Goal: Task Accomplishment & Management: Use online tool/utility

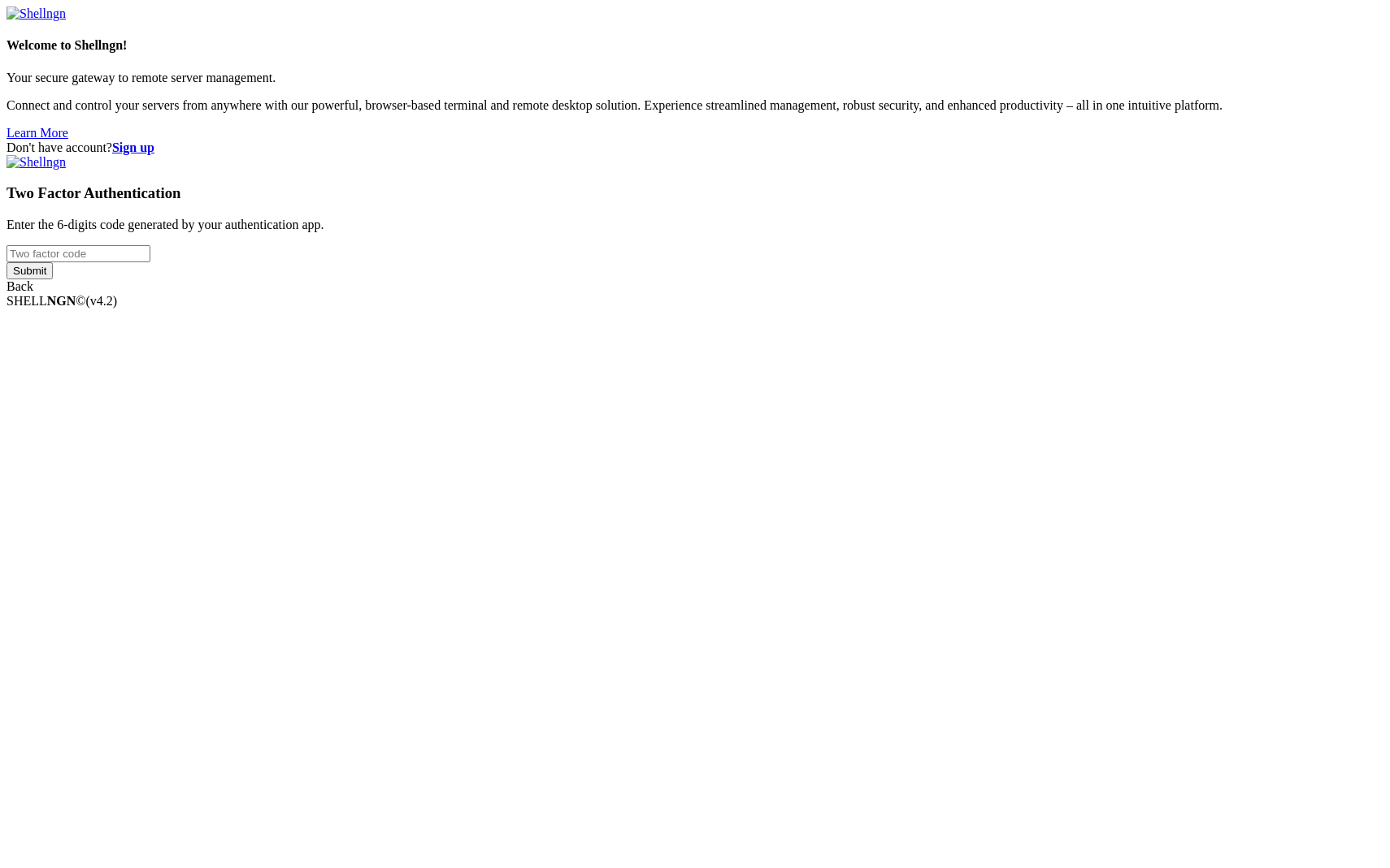
click at [150, 263] on input "number" at bounding box center [78, 254] width 144 height 17
type input "094696"
click at [53, 280] on input "Submit" at bounding box center [29, 271] width 46 height 17
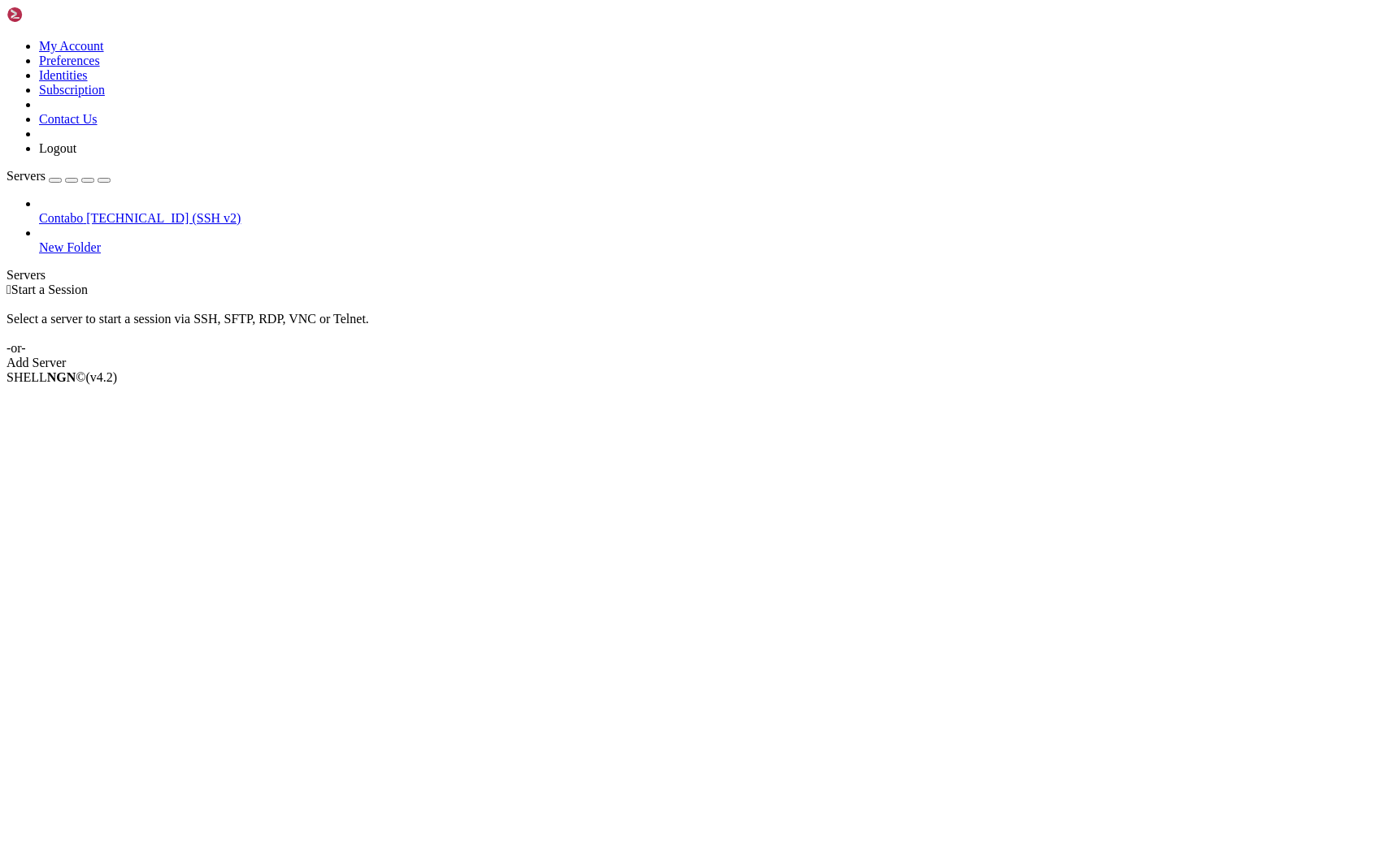
click at [83, 212] on span "Contabo" at bounding box center [60, 218] width 43 height 14
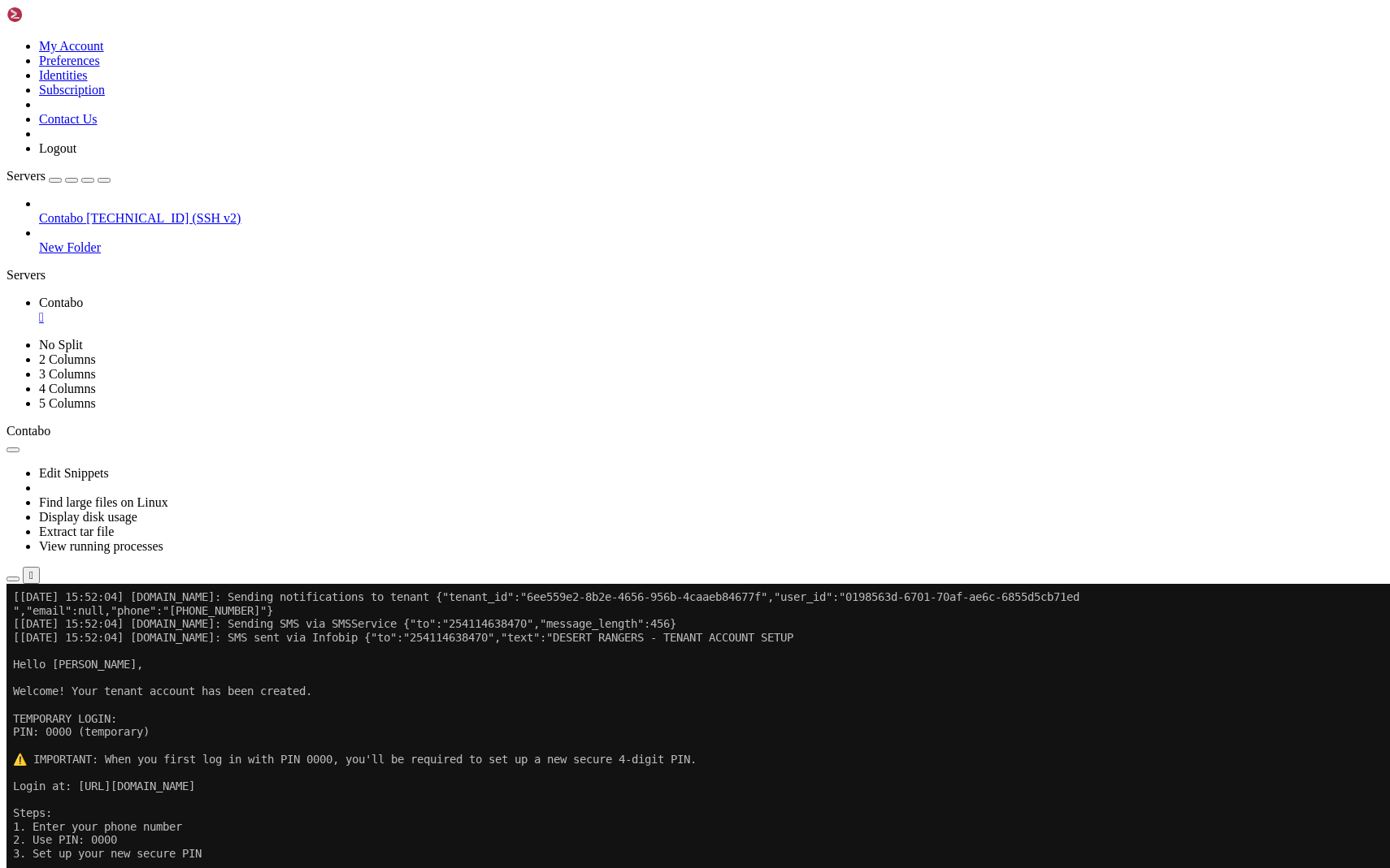
scroll to position [91423, 0]
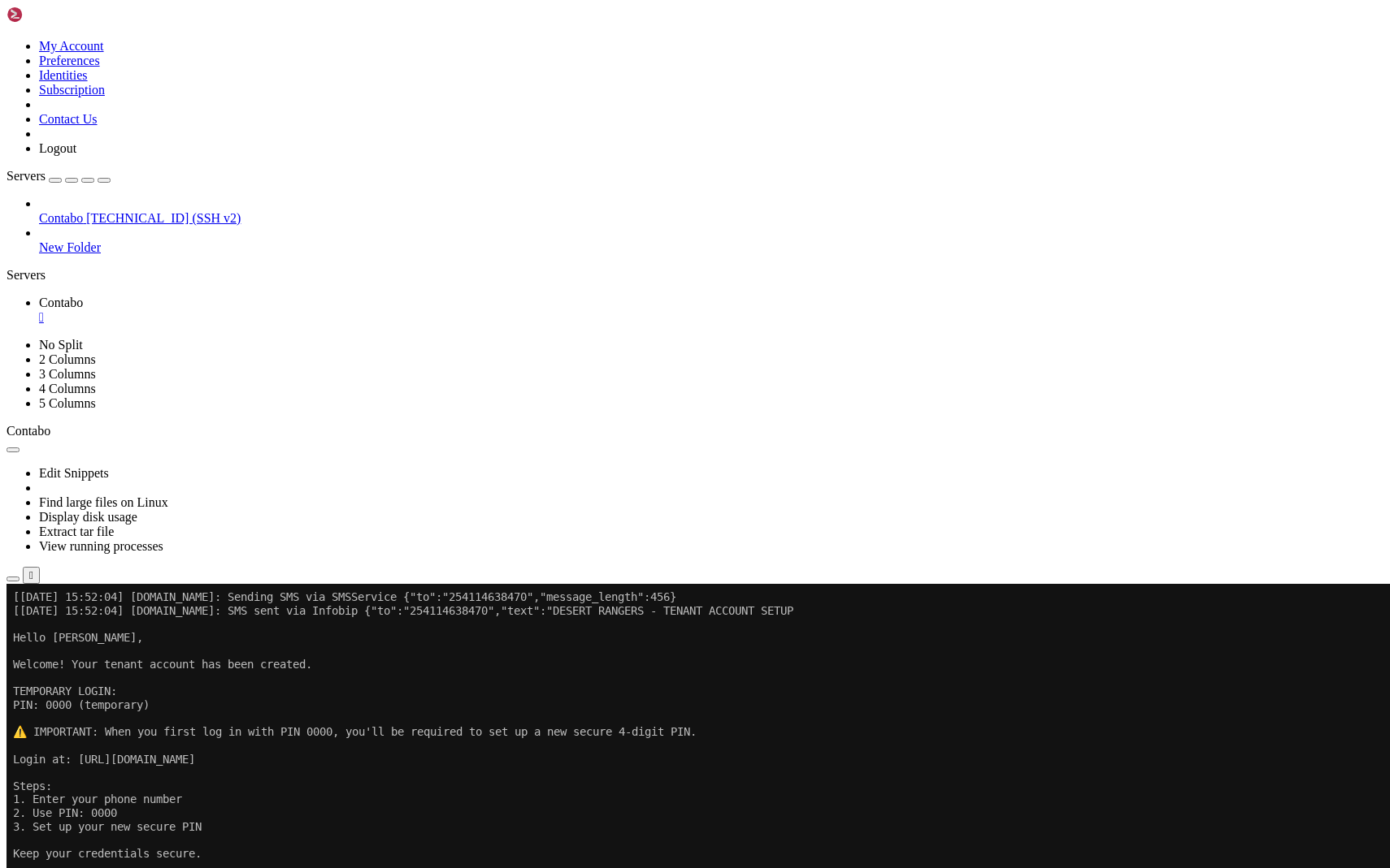
drag, startPoint x: 867, startPoint y: 1001, endPoint x: 718, endPoint y: 1002, distance: 149.0
copy x-row "[EMAIL_ADDRESS][DOMAIN_NAME]"
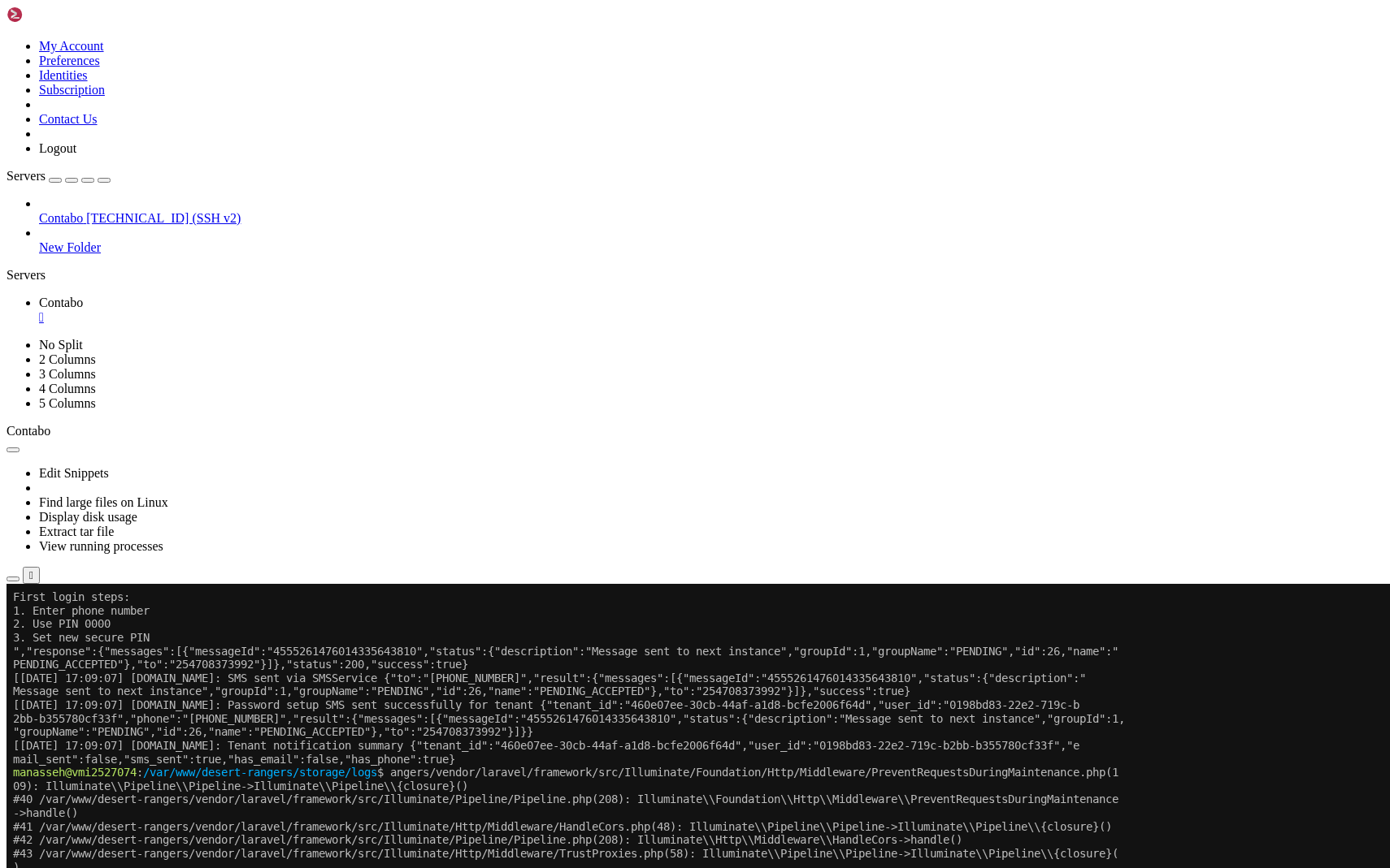
scroll to position [361408, 0]
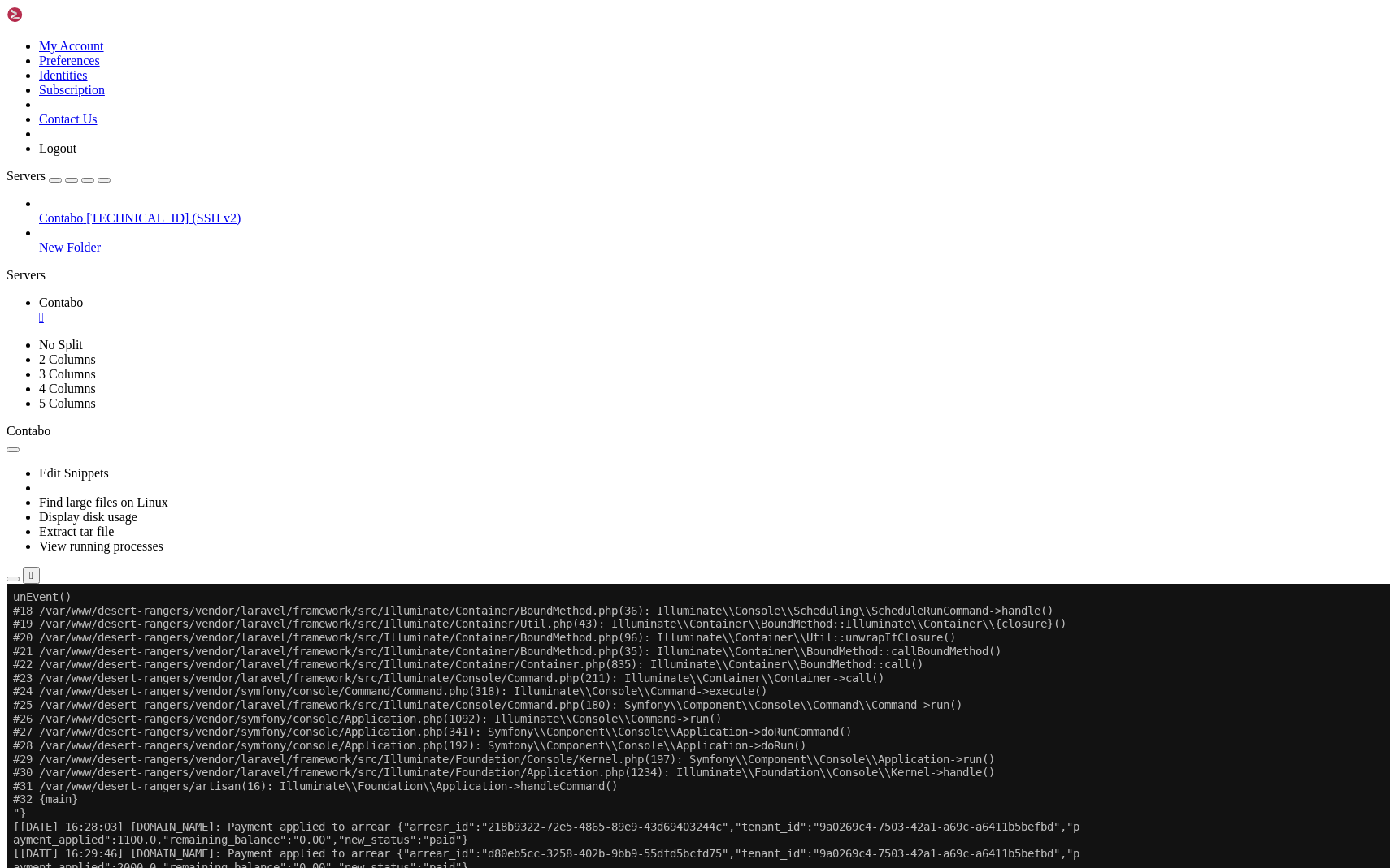
scroll to position [359739, 0]
drag, startPoint x: 101, startPoint y: 978, endPoint x: 15, endPoint y: 948, distance: 91.1
copy div "[[DATE] 17:00:04] production.ERROR: Call to undefined method Illuminate\Cache\D…"
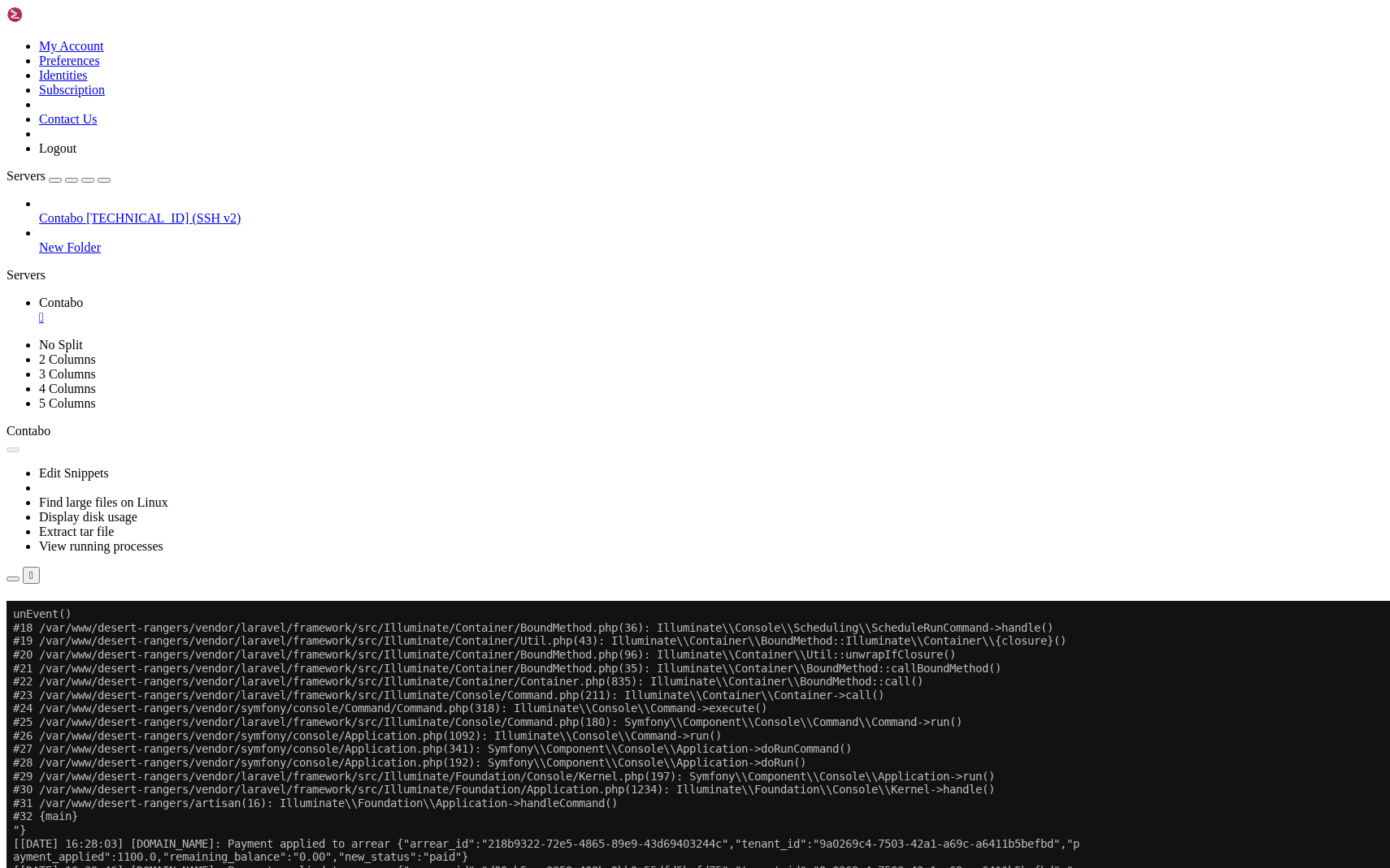
click at [72, 616] on button "Reconnect" at bounding box center [39, 624] width 65 height 17
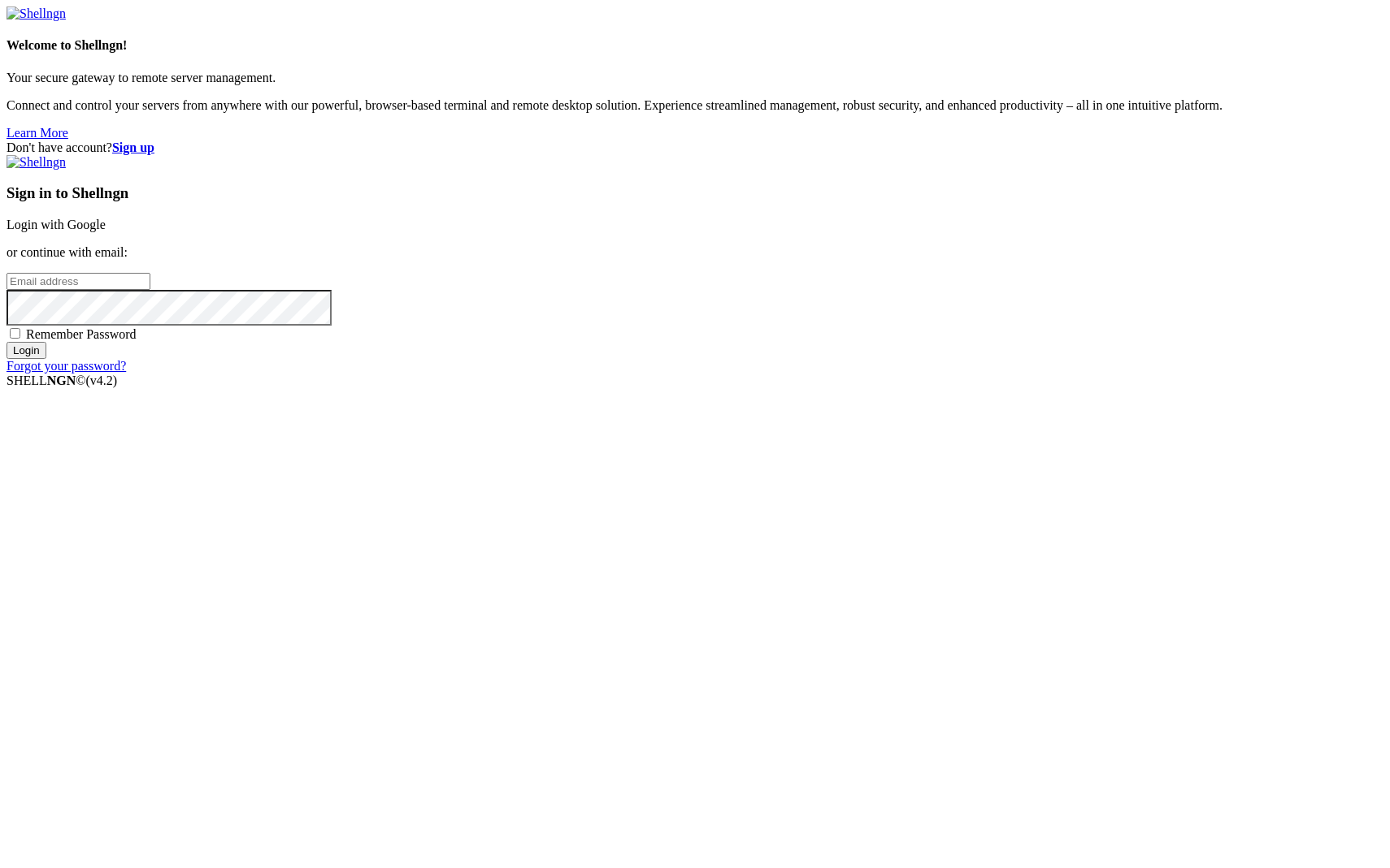
click at [106, 231] on link "Login with Google" at bounding box center [56, 225] width 99 height 14
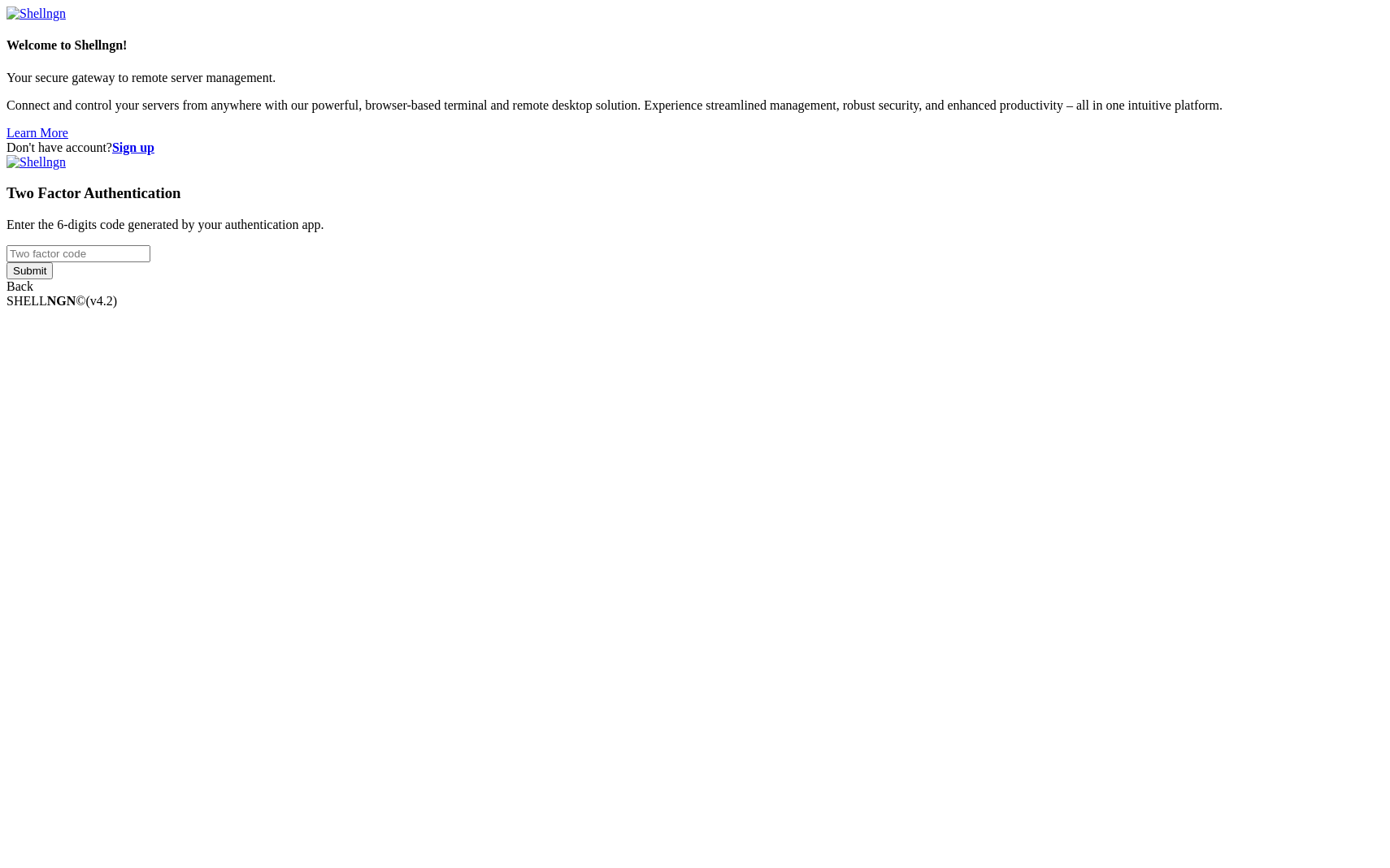
click at [150, 263] on input "number" at bounding box center [78, 254] width 144 height 17
type input "241269"
click at [7, 263] on input "Submit" at bounding box center [29, 271] width 46 height 17
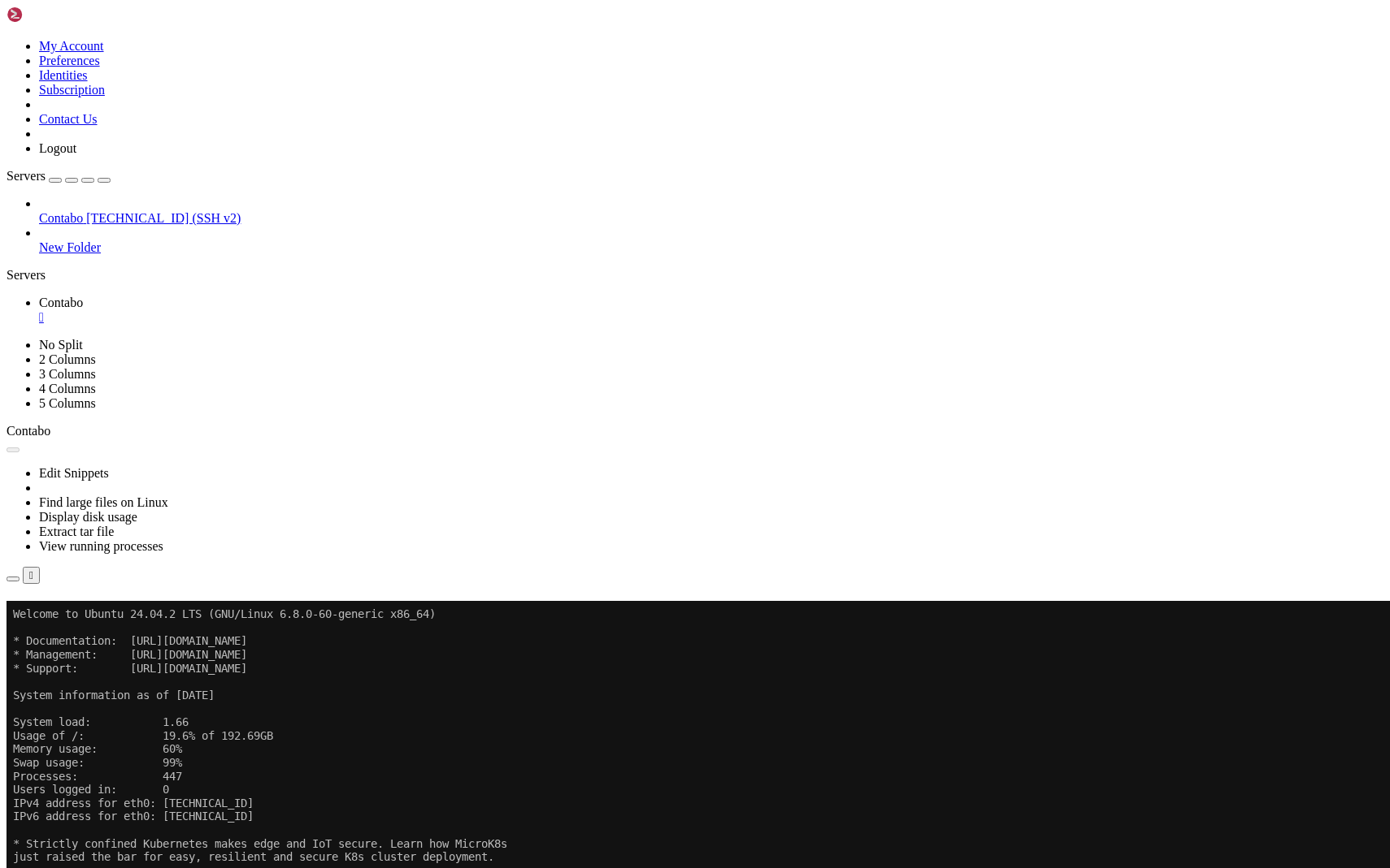
click at [72, 616] on button "Reconnect" at bounding box center [39, 624] width 65 height 17
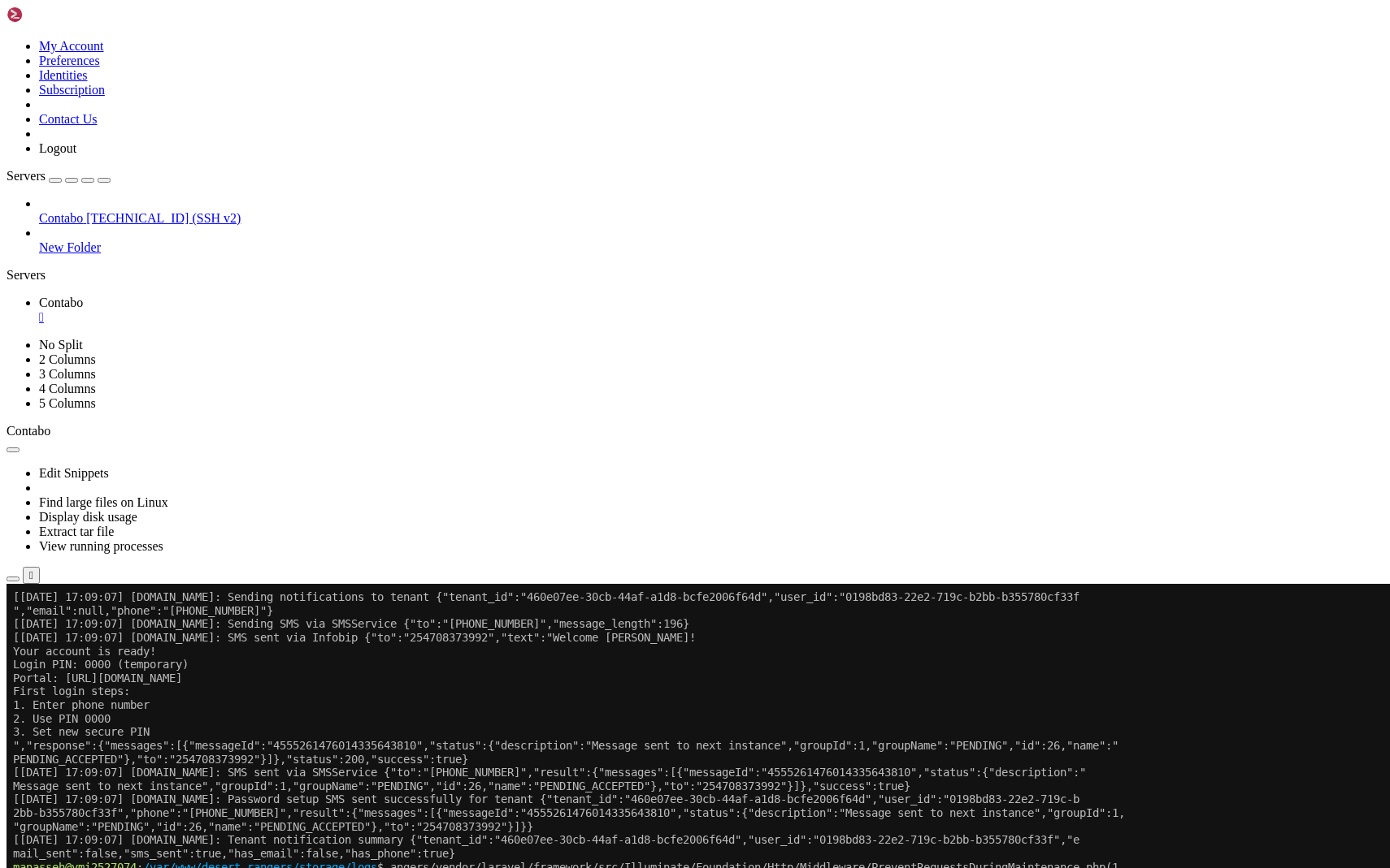
scroll to position [361797, 0]
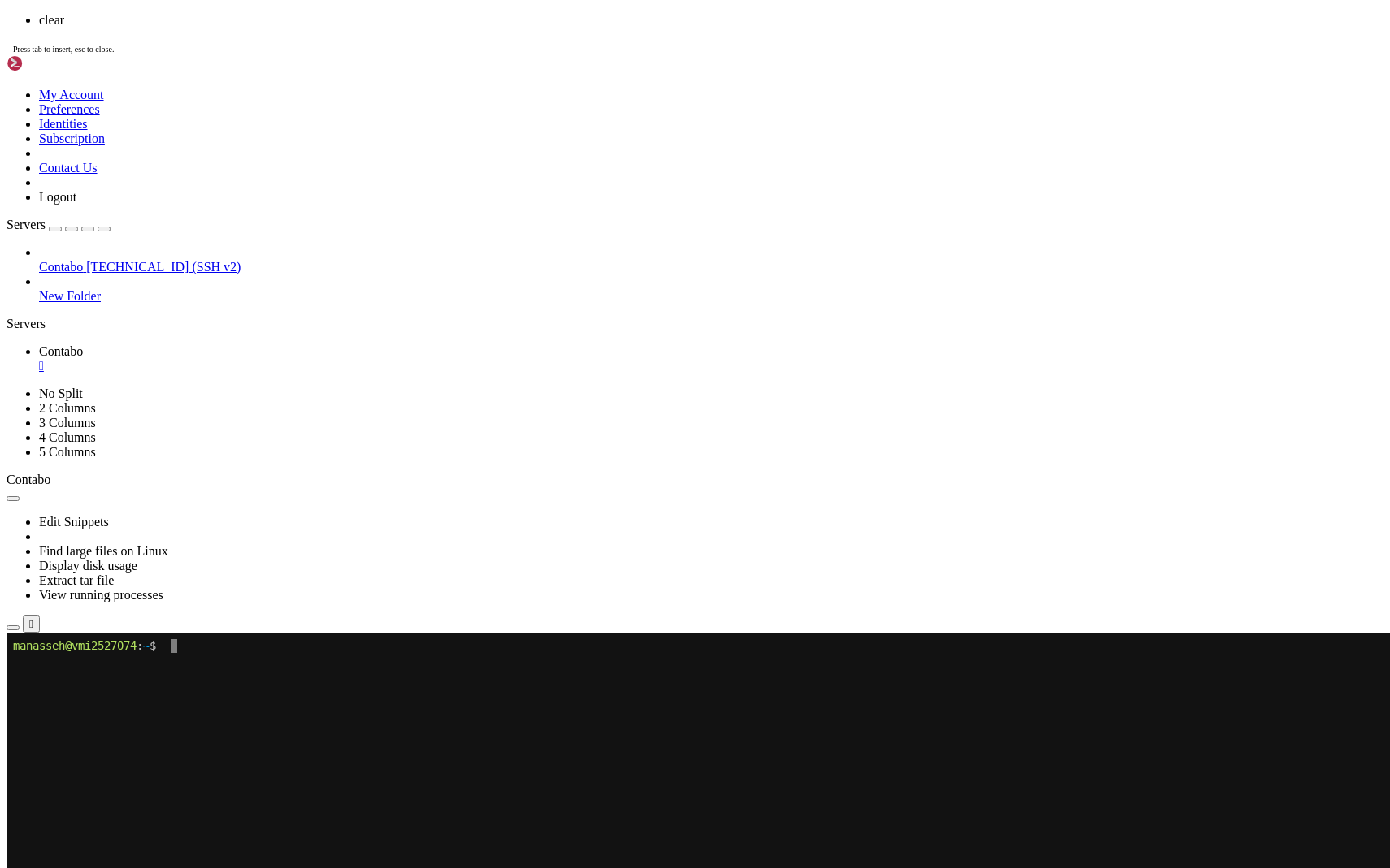
scroll to position [0, 0]
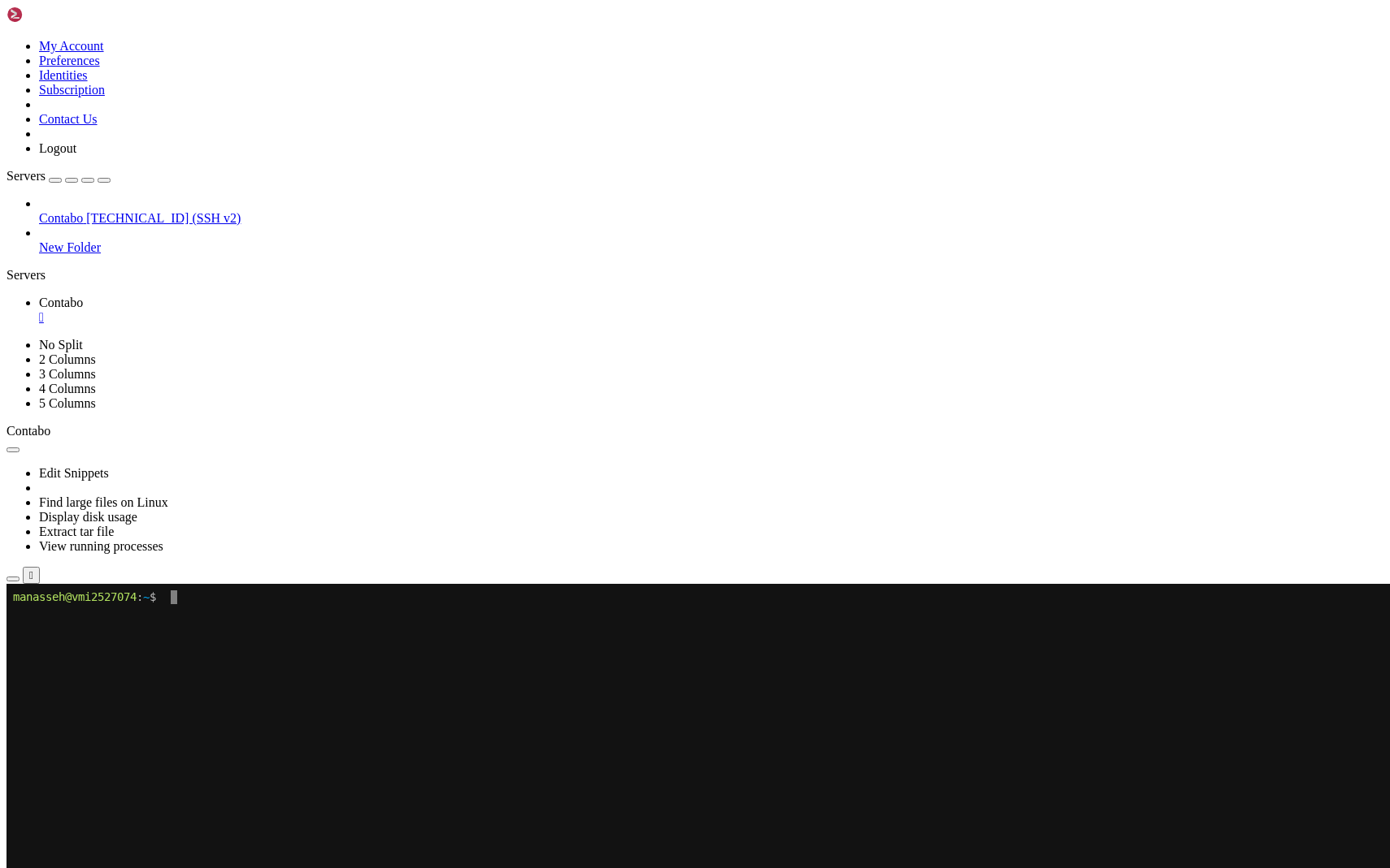
click at [476, 732] on x-row at bounding box center [598, 732] width 1171 height 14
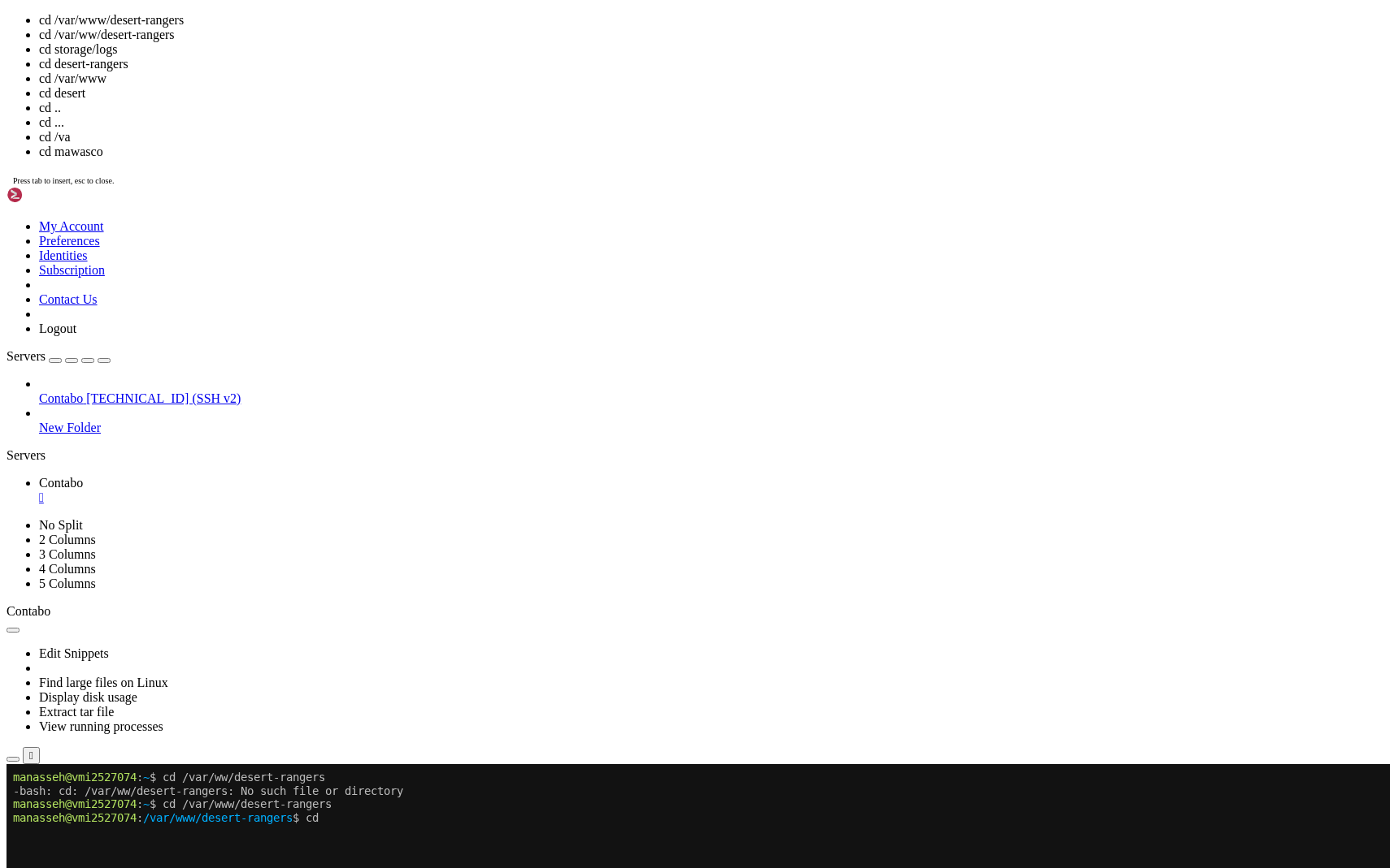
click at [347, 812] on x-row "manasseh@vmi2527074 : /var/www/desert-rangers $ cd" at bounding box center [598, 818] width 1171 height 14
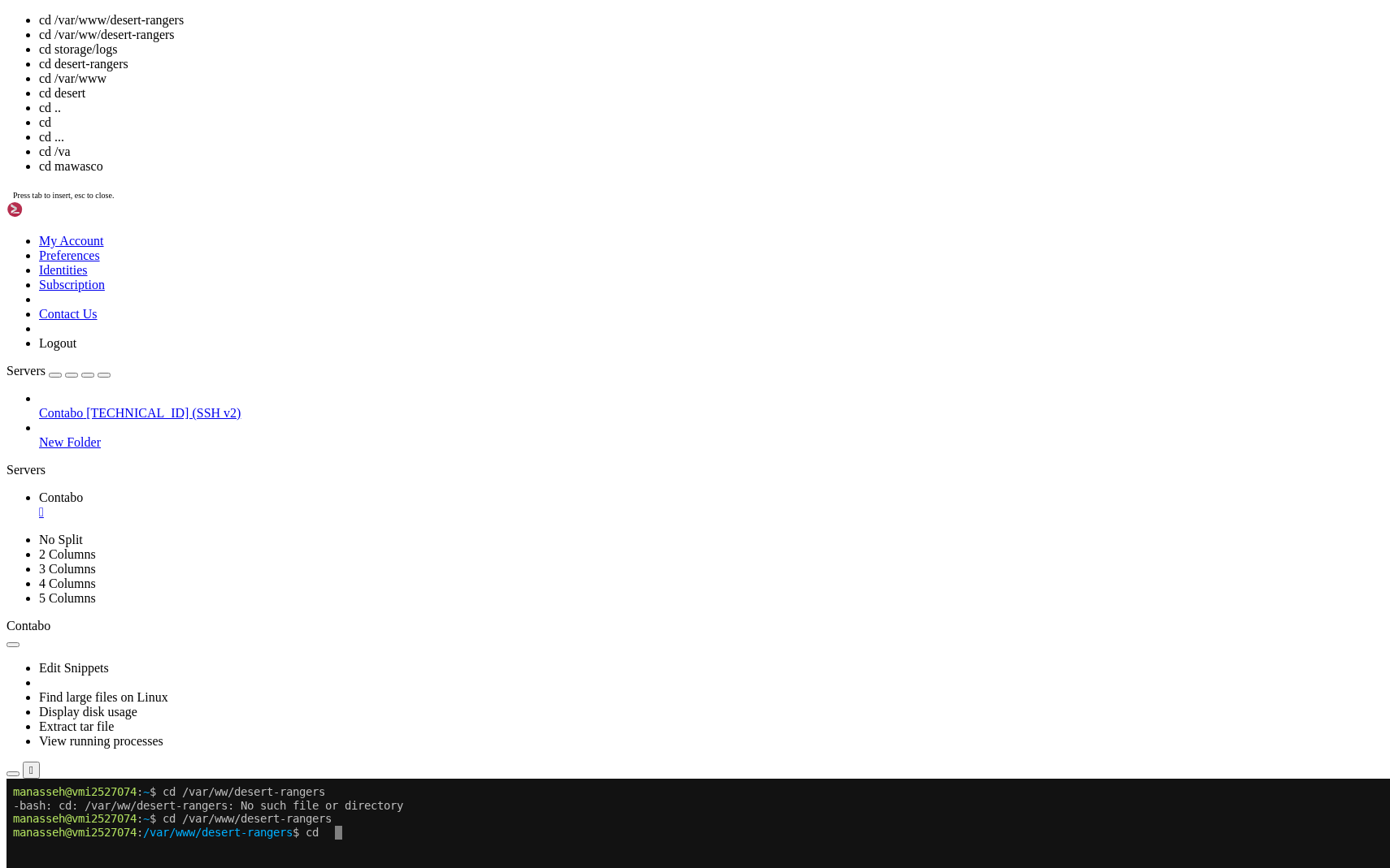
click at [347, 827] on x-row "manasseh@vmi2527074 : /var/www/desert-rangers $ cd" at bounding box center [598, 833] width 1171 height 14
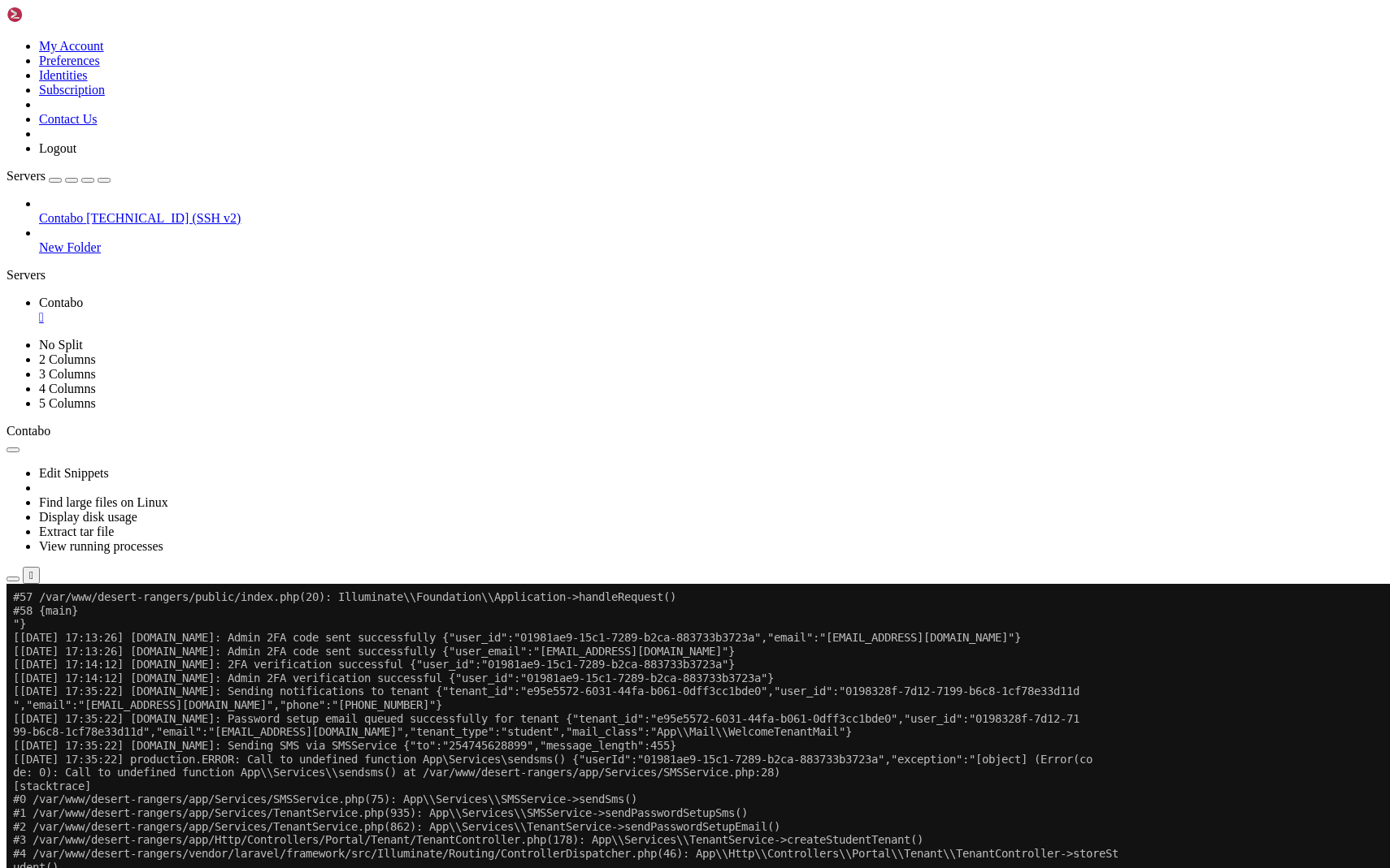
scroll to position [9569, 0]
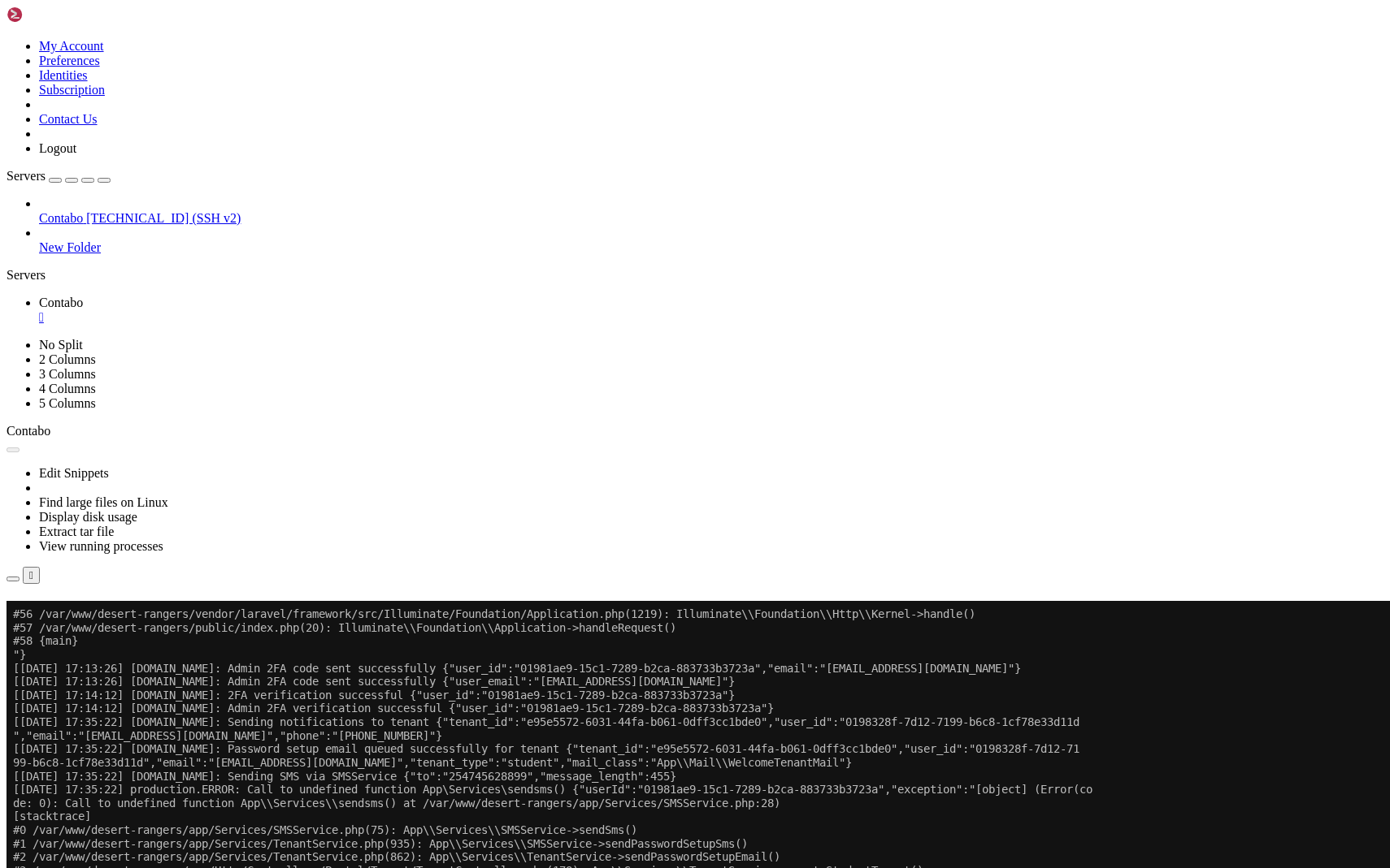
click at [72, 616] on button "Reconnect" at bounding box center [39, 624] width 65 height 17
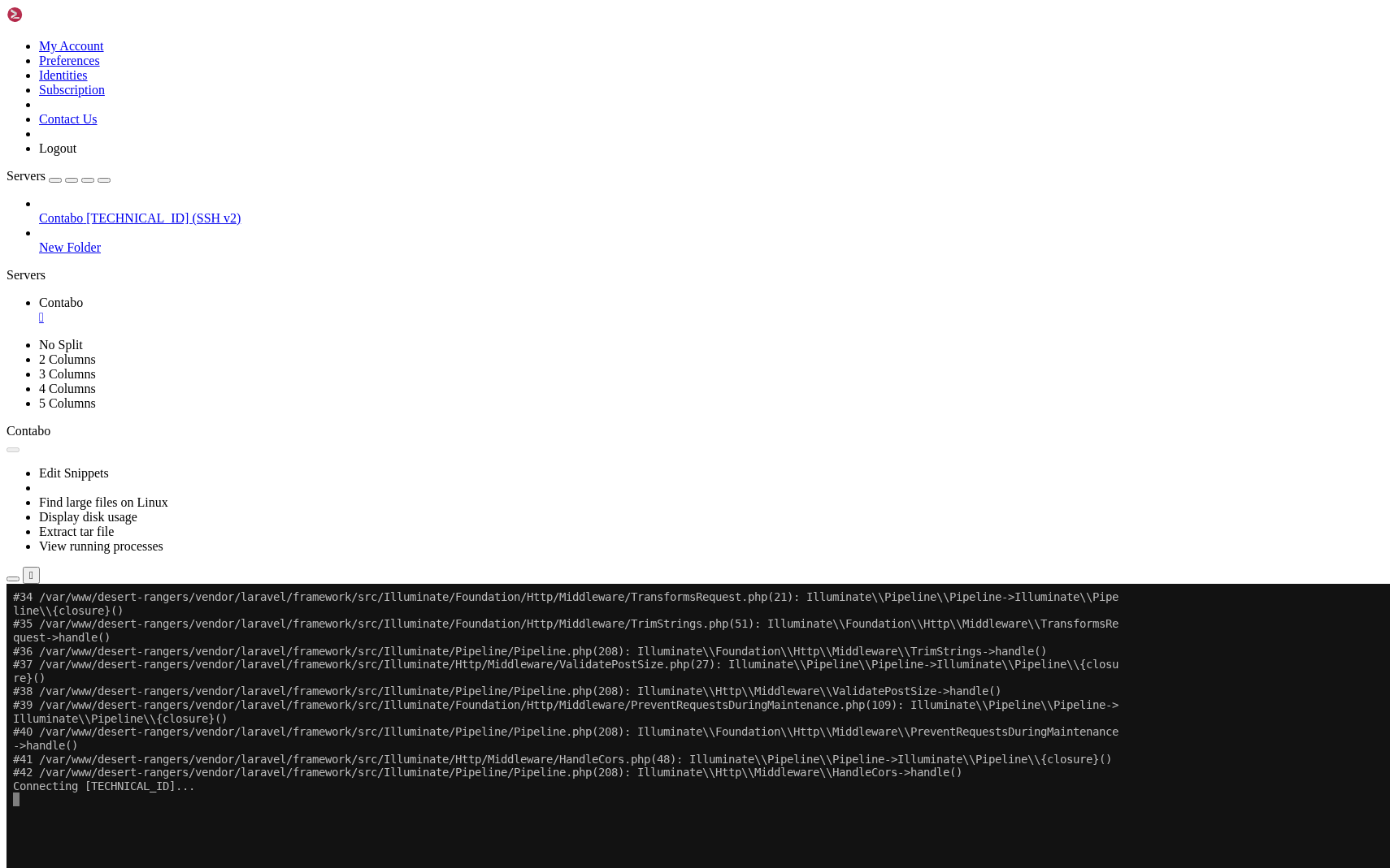
scroll to position [362402, 0]
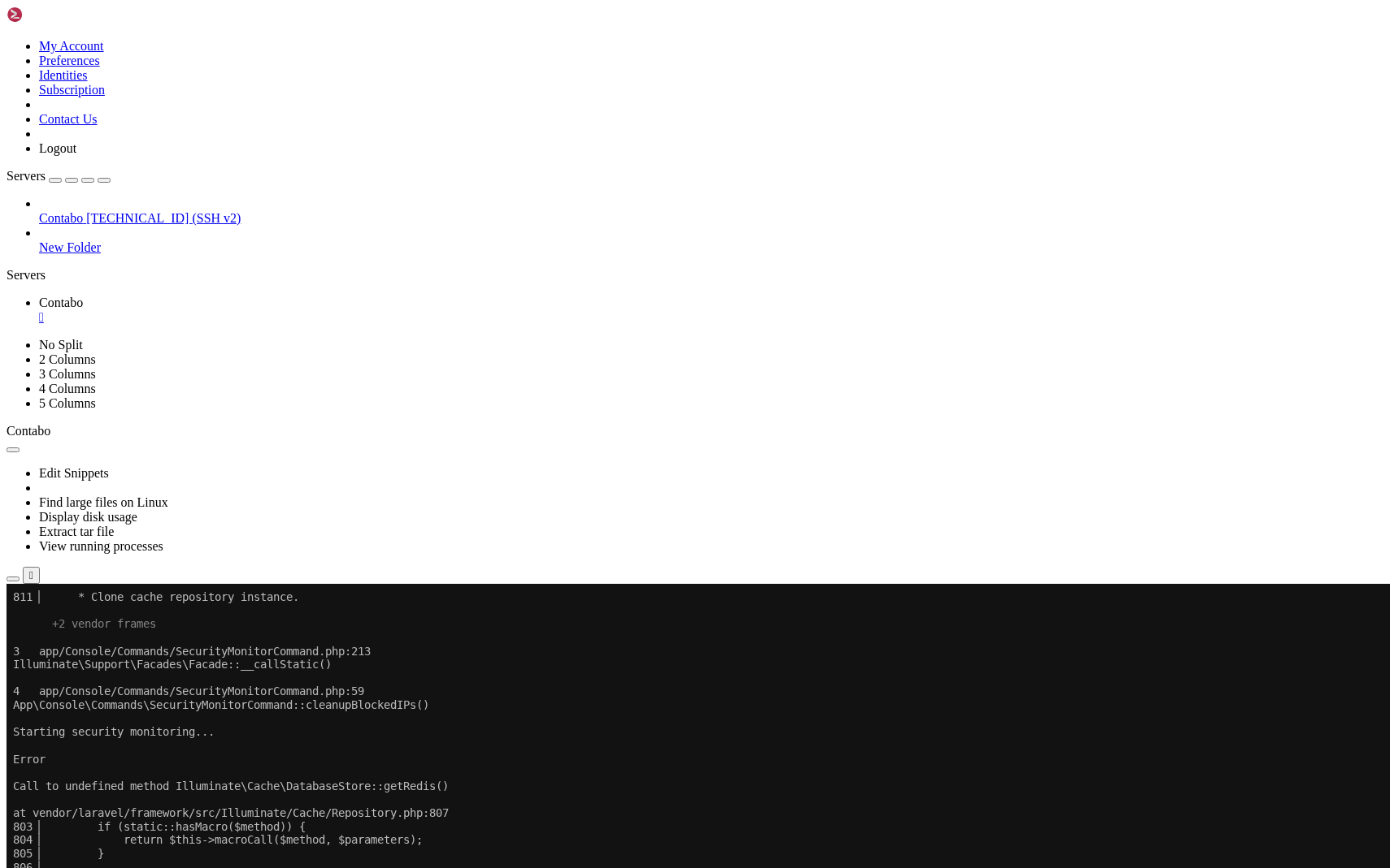
scroll to position [363959, 0]
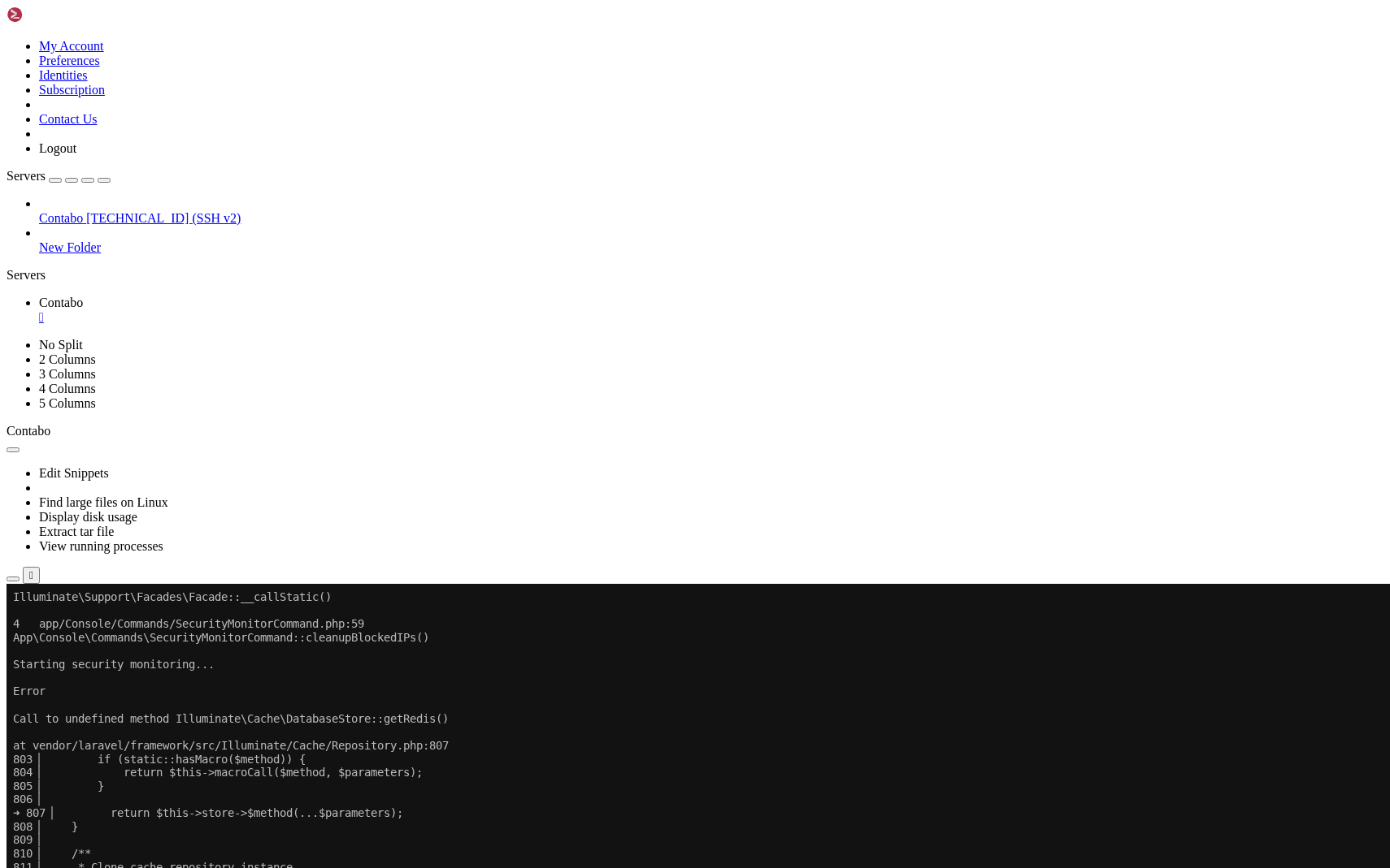
drag, startPoint x: 500, startPoint y: 1313, endPoint x: 1, endPoint y: 1045, distance: 566.4
click html "Page up Illuminate\Support\Facades\Facade::__callStatic() 4 app/Console/Command…"
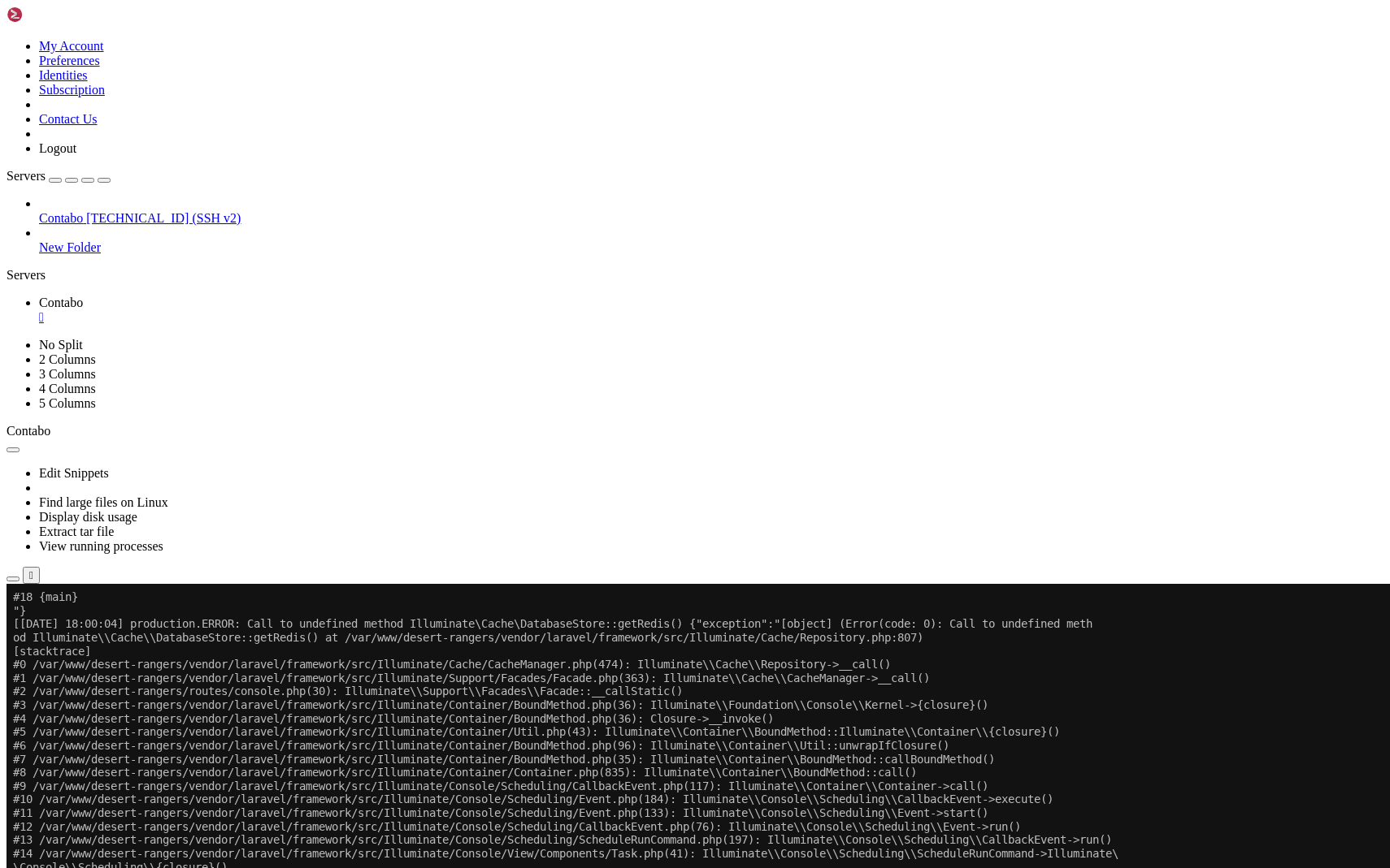
scroll to position [728561, 0]
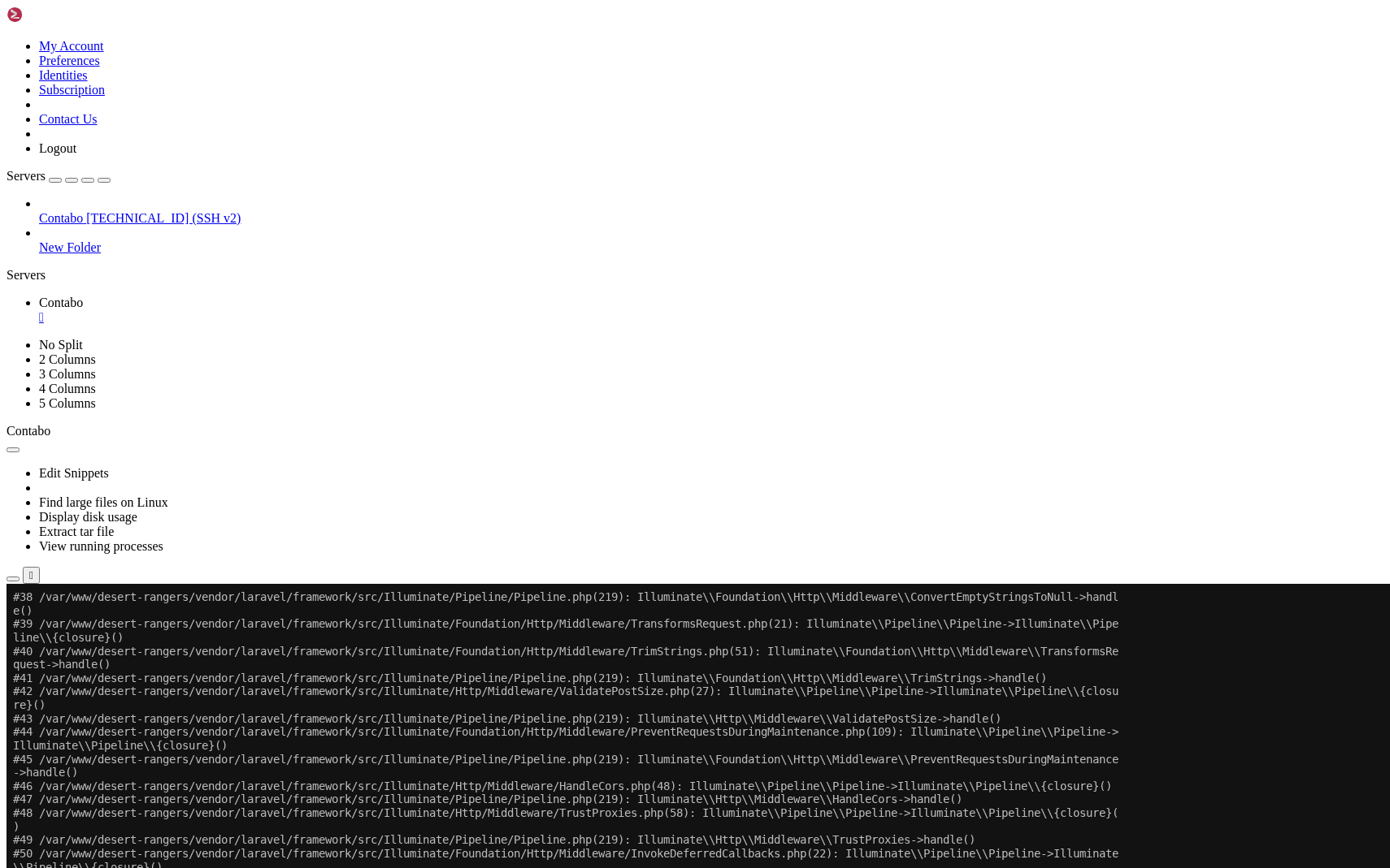
scroll to position [714696, 0]
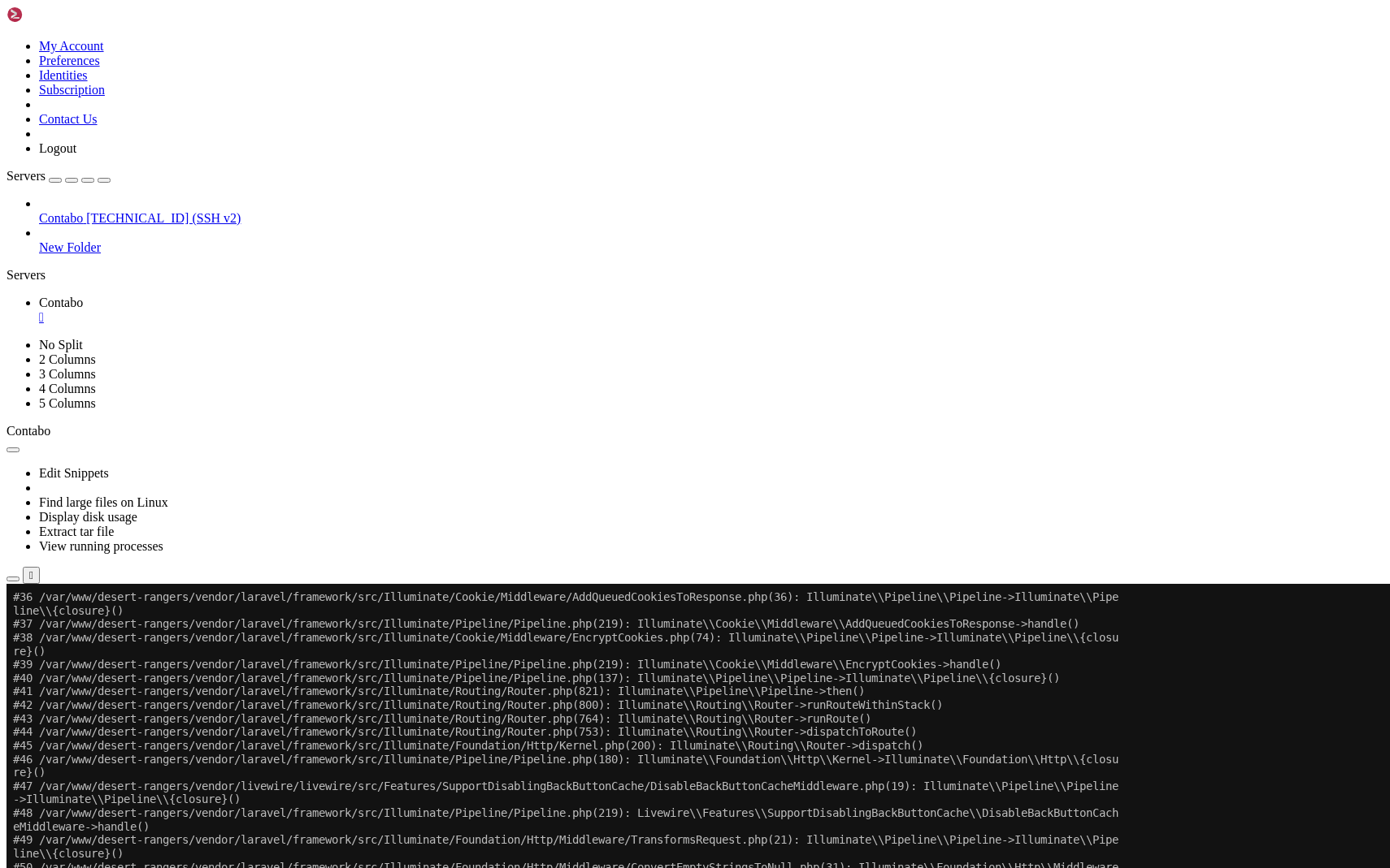
scroll to position [729959, 0]
drag, startPoint x: 1189, startPoint y: 595, endPoint x: 1393, endPoint y: 1451, distance: 880.0
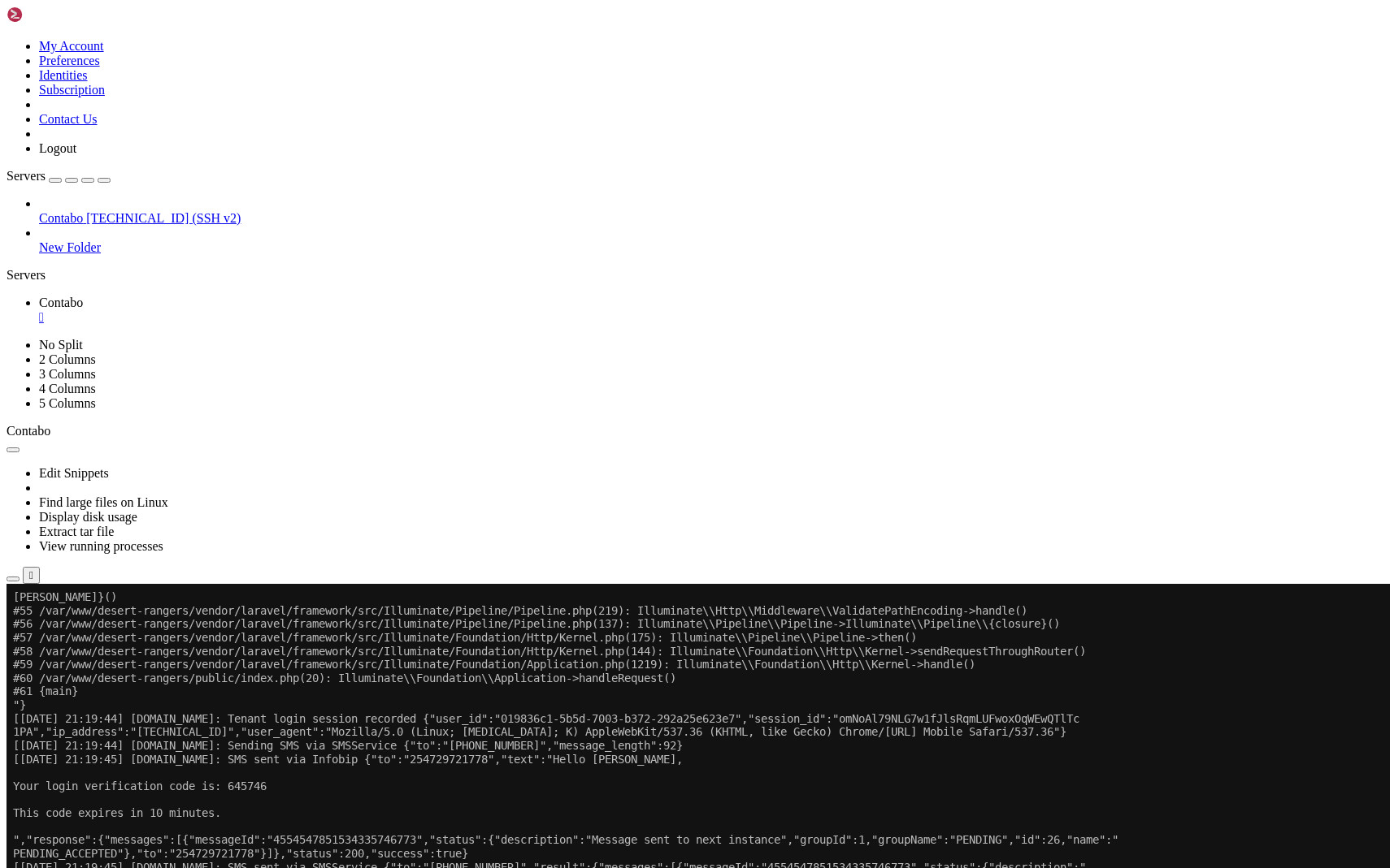
scroll to position [721150, 0]
drag, startPoint x: 118, startPoint y: 1095, endPoint x: 16, endPoint y: 1066, distance: 106.0
copy div "[DATE] 15:00:04] production.ERROR: Call to undefined method Illuminate\Cache\Da…"
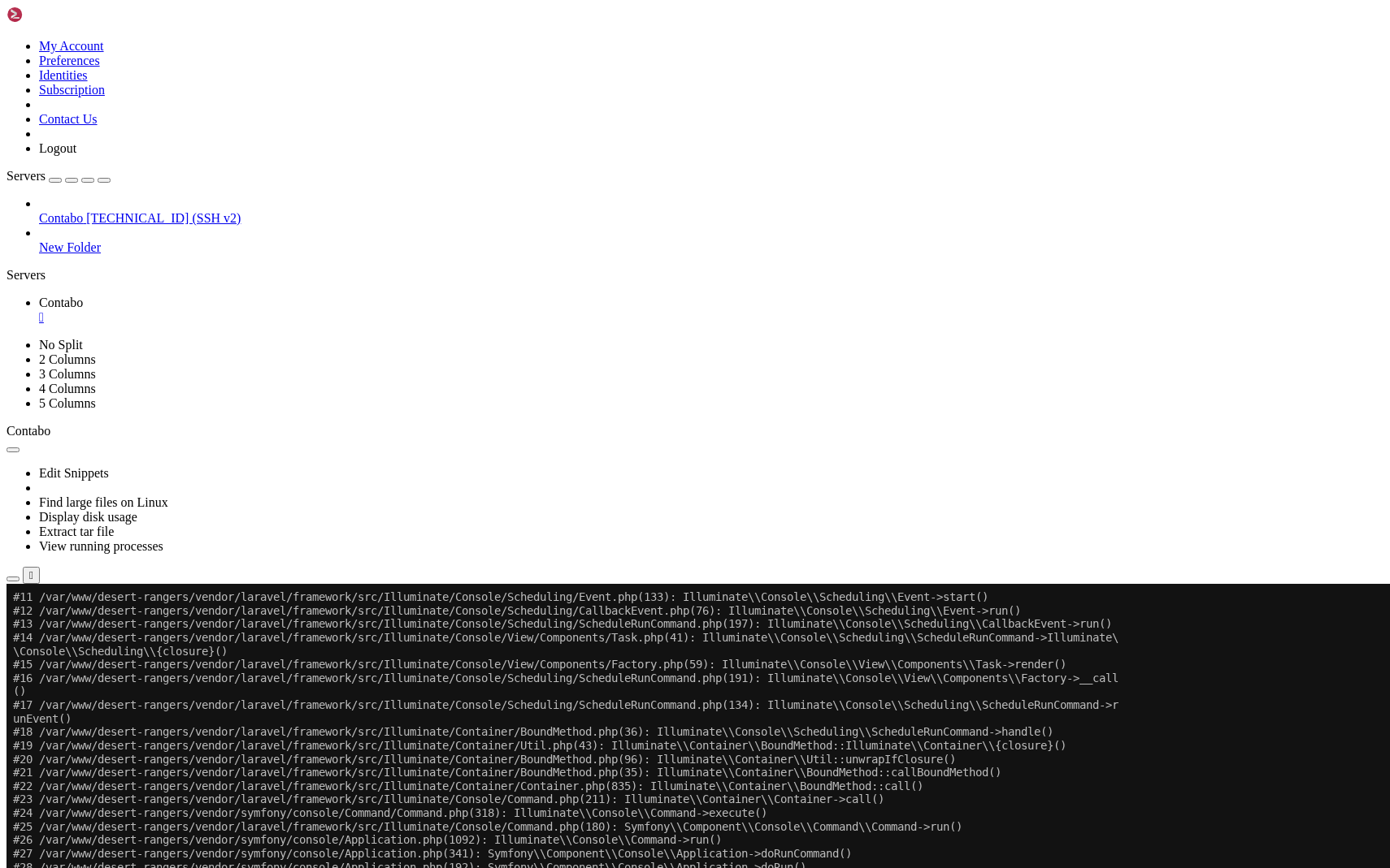
scroll to position [728804, 0]
drag, startPoint x: 105, startPoint y: 1111, endPoint x: 12, endPoint y: 1088, distance: 95.8
copy div "[[DATE] 18:08:55] production.ERROR: Class "Redis" not found {"userId":"01981ae9…"
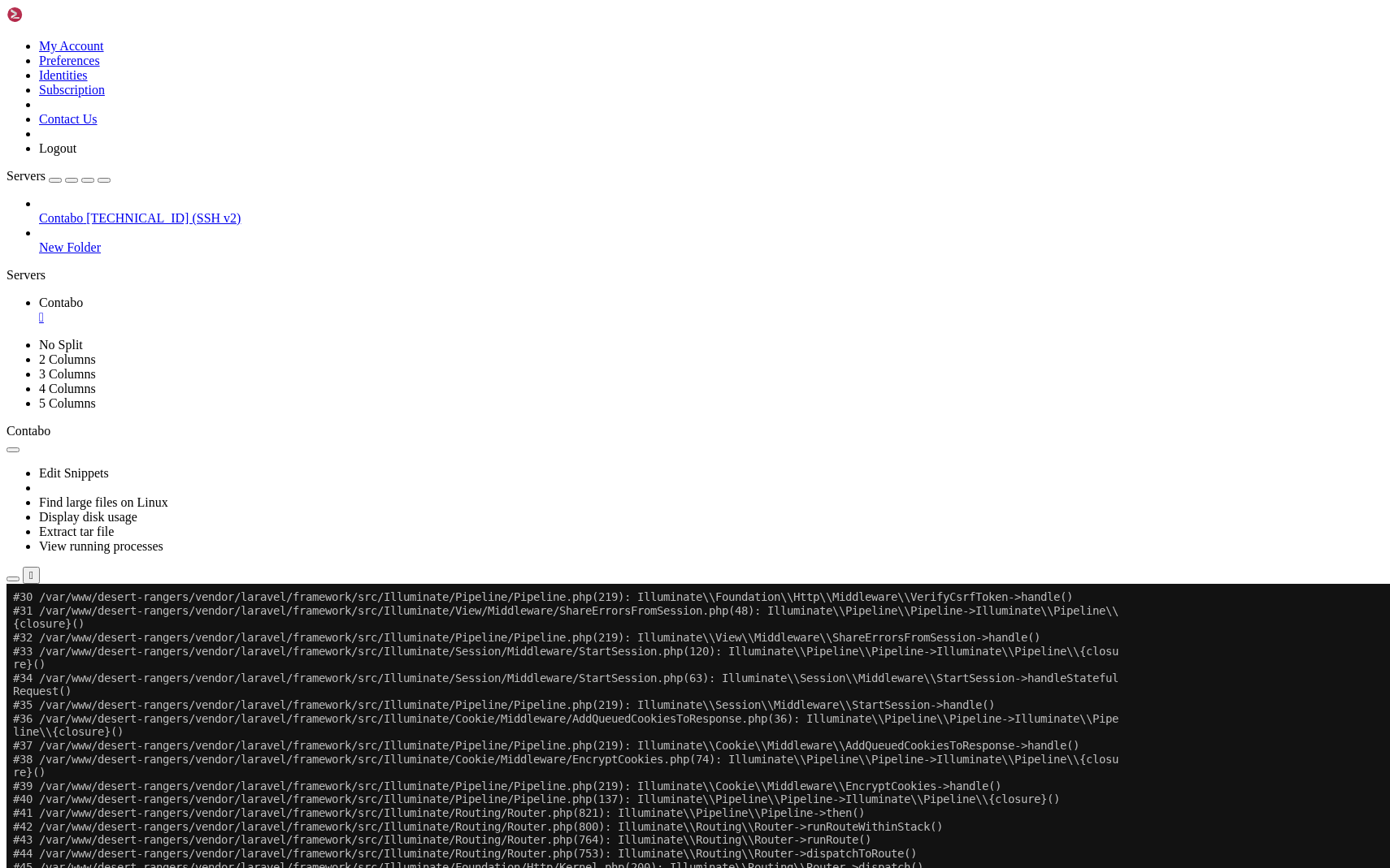
scroll to position [729959, 0]
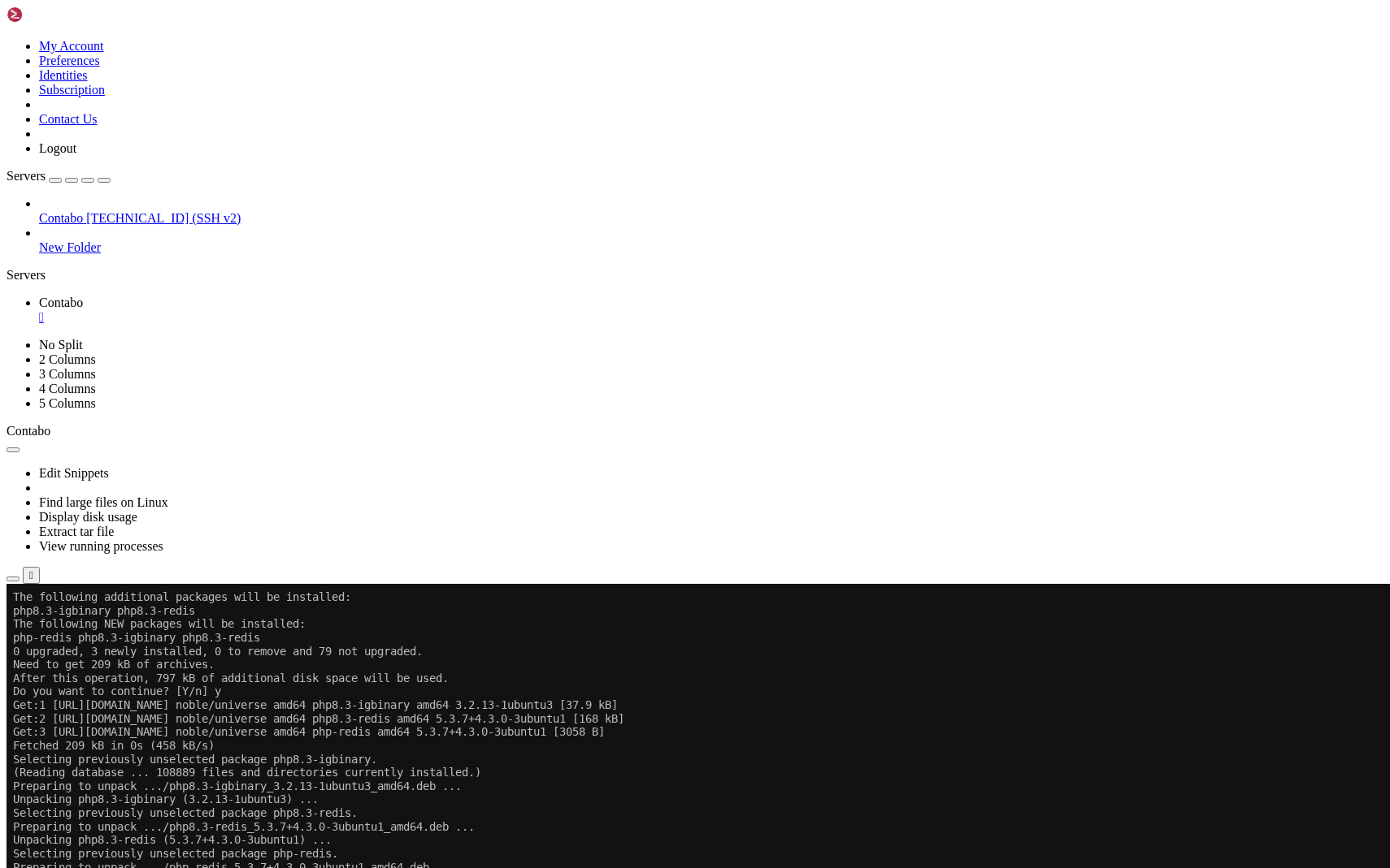
scroll to position [730837, 0]
drag, startPoint x: 328, startPoint y: 1339, endPoint x: 21, endPoint y: 1309, distance: 308.5
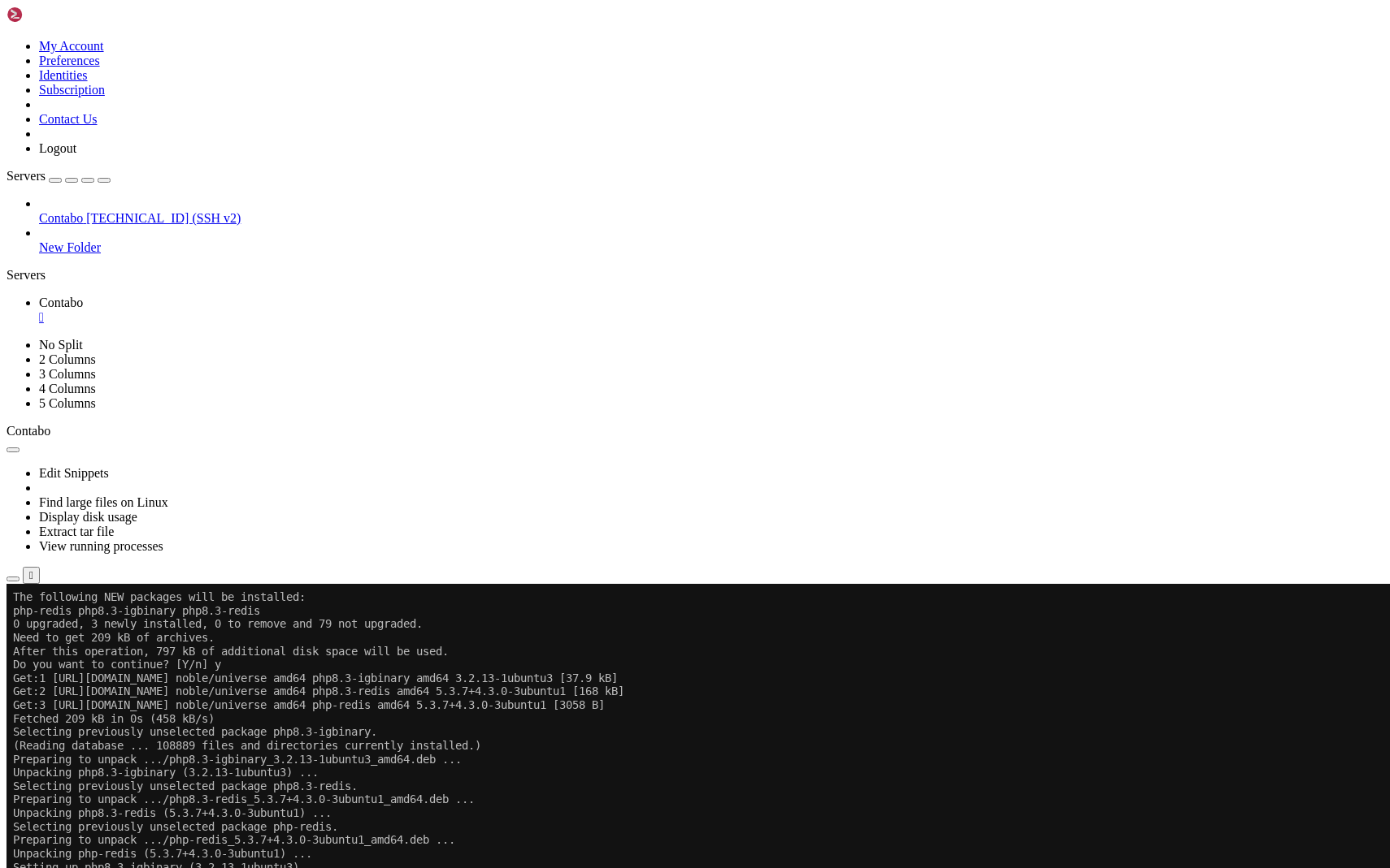
scroll to position [730878, 0]
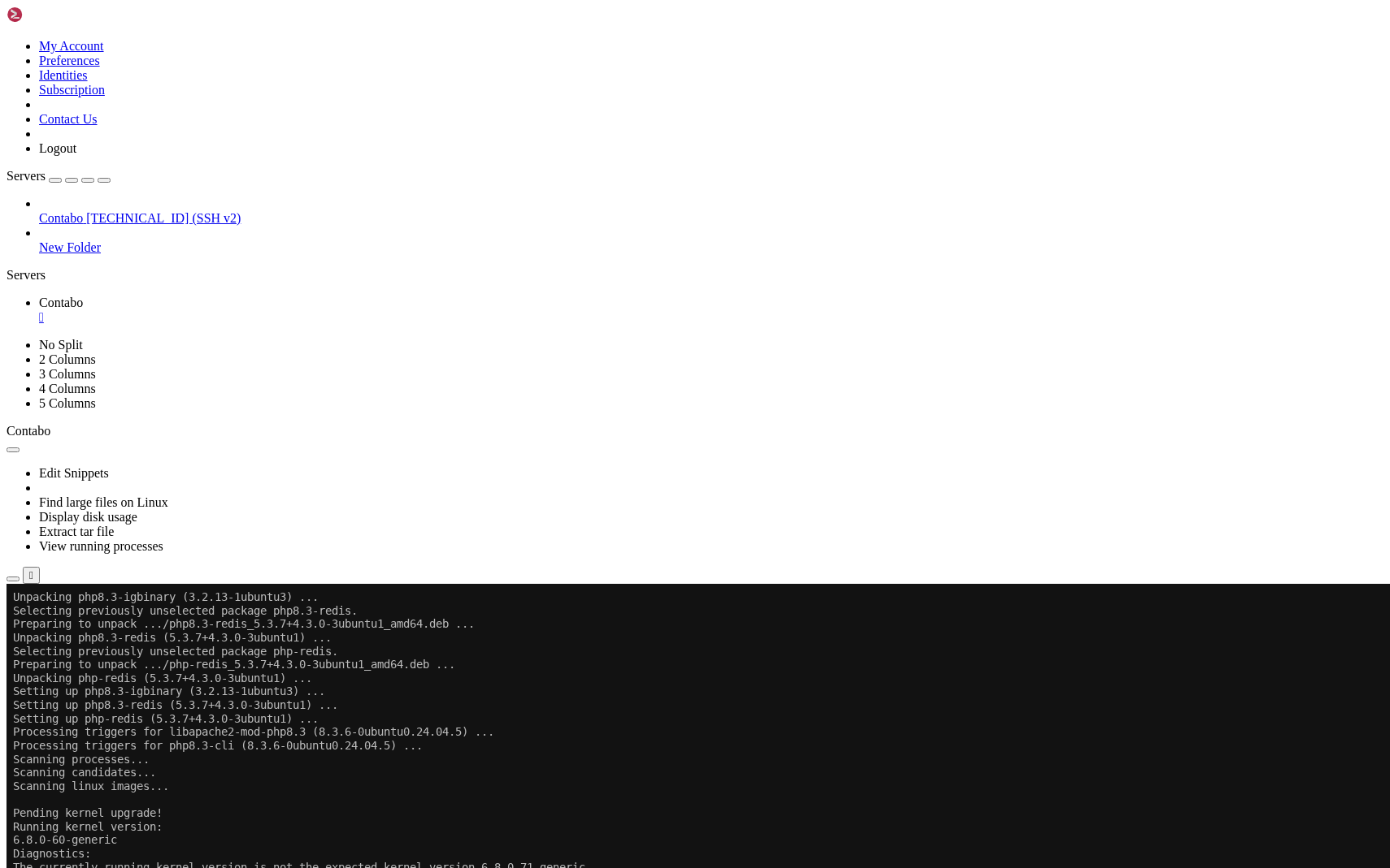
scroll to position [730284, 0]
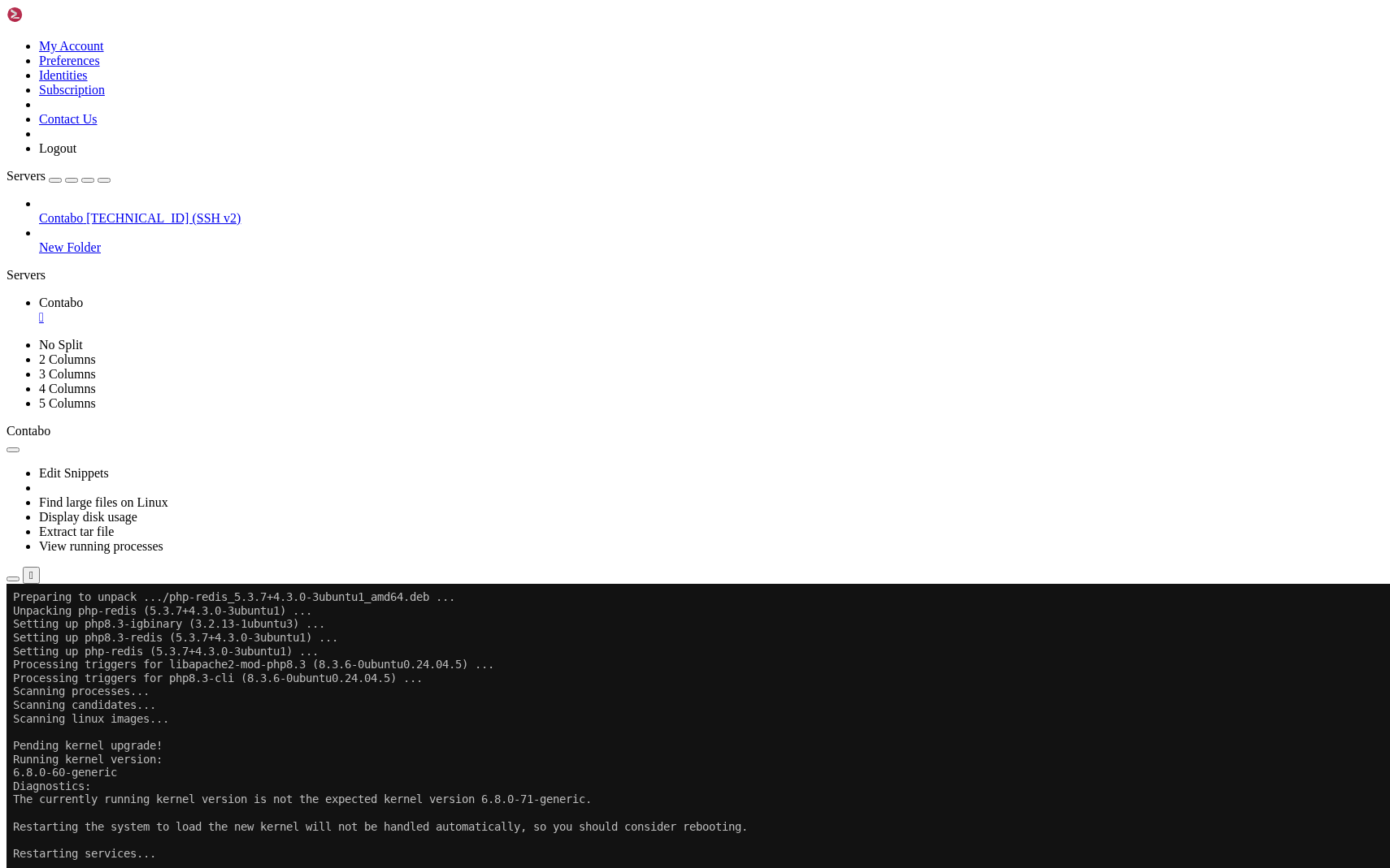
scroll to position [730351, 0]
drag, startPoint x: 31, startPoint y: 1336, endPoint x: 15, endPoint y: 1300, distance: 39.4
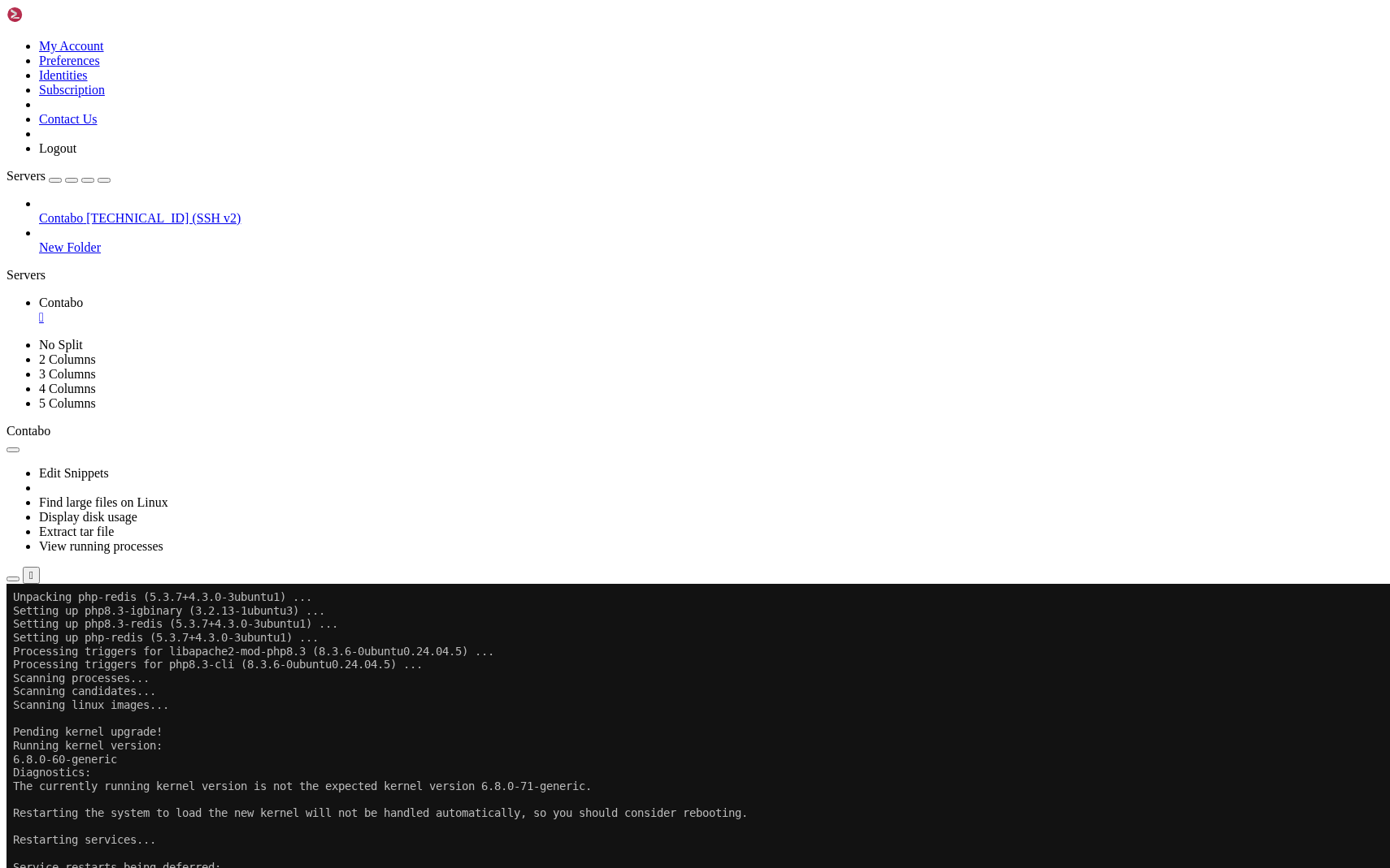
scroll to position [730405, 0]
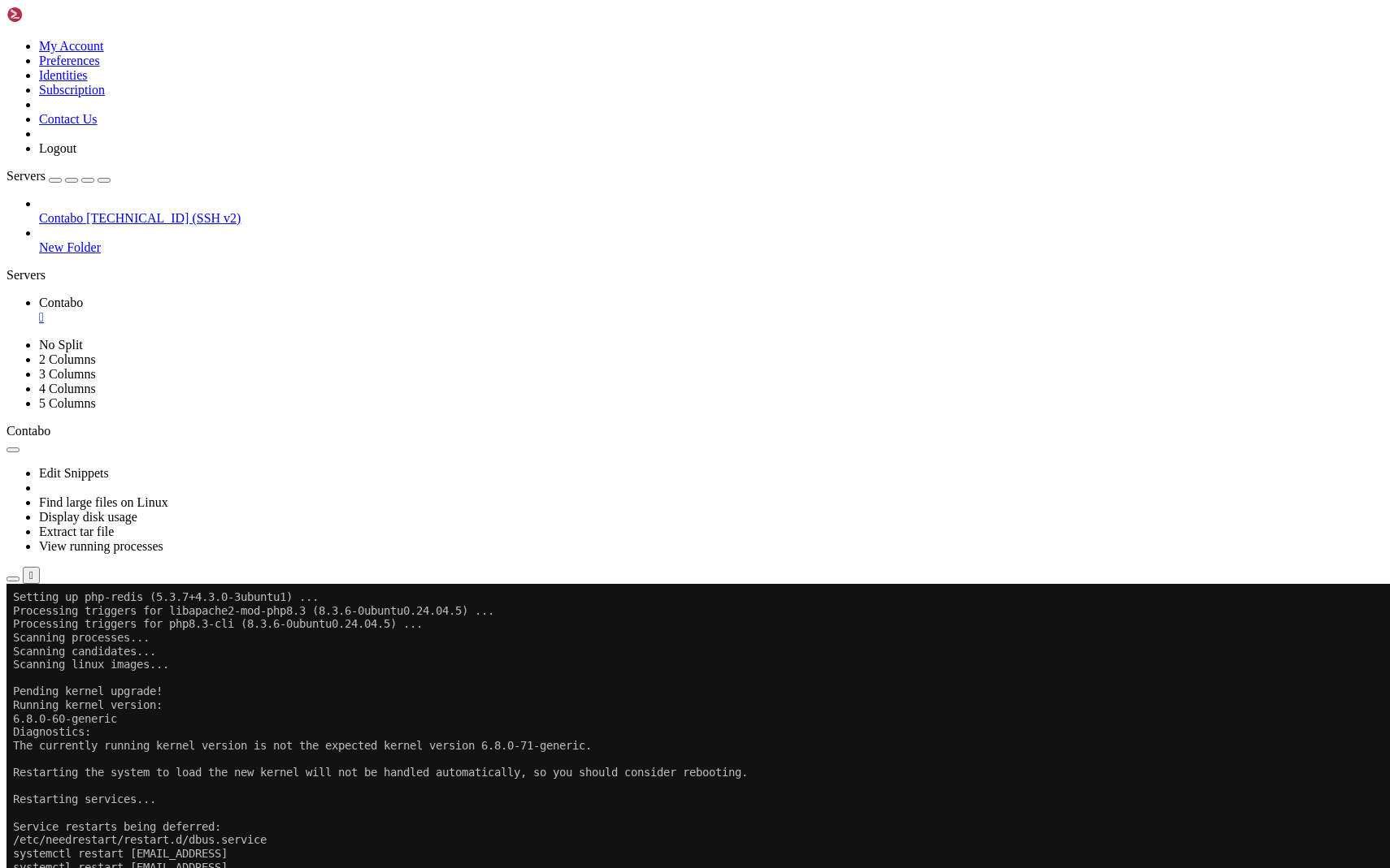
drag, startPoint x: 45, startPoint y: 1345, endPoint x: 13, endPoint y: 1207, distance: 141.7
copy div "manasseh@vmi2527074 : /var/www/desert-rangers $ nano .env manasseh@vmi2527074 :…"
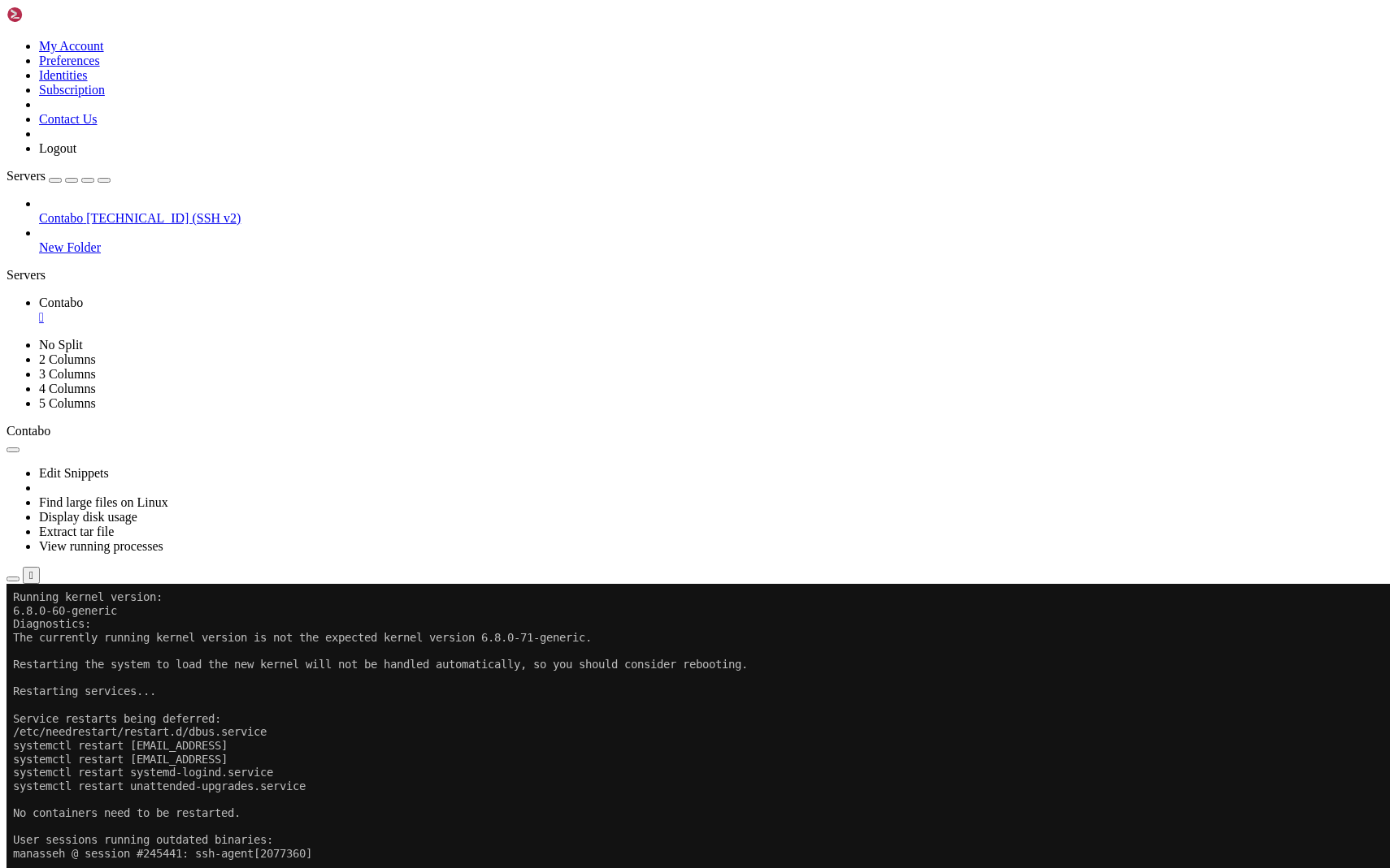
scroll to position [730580, 0]
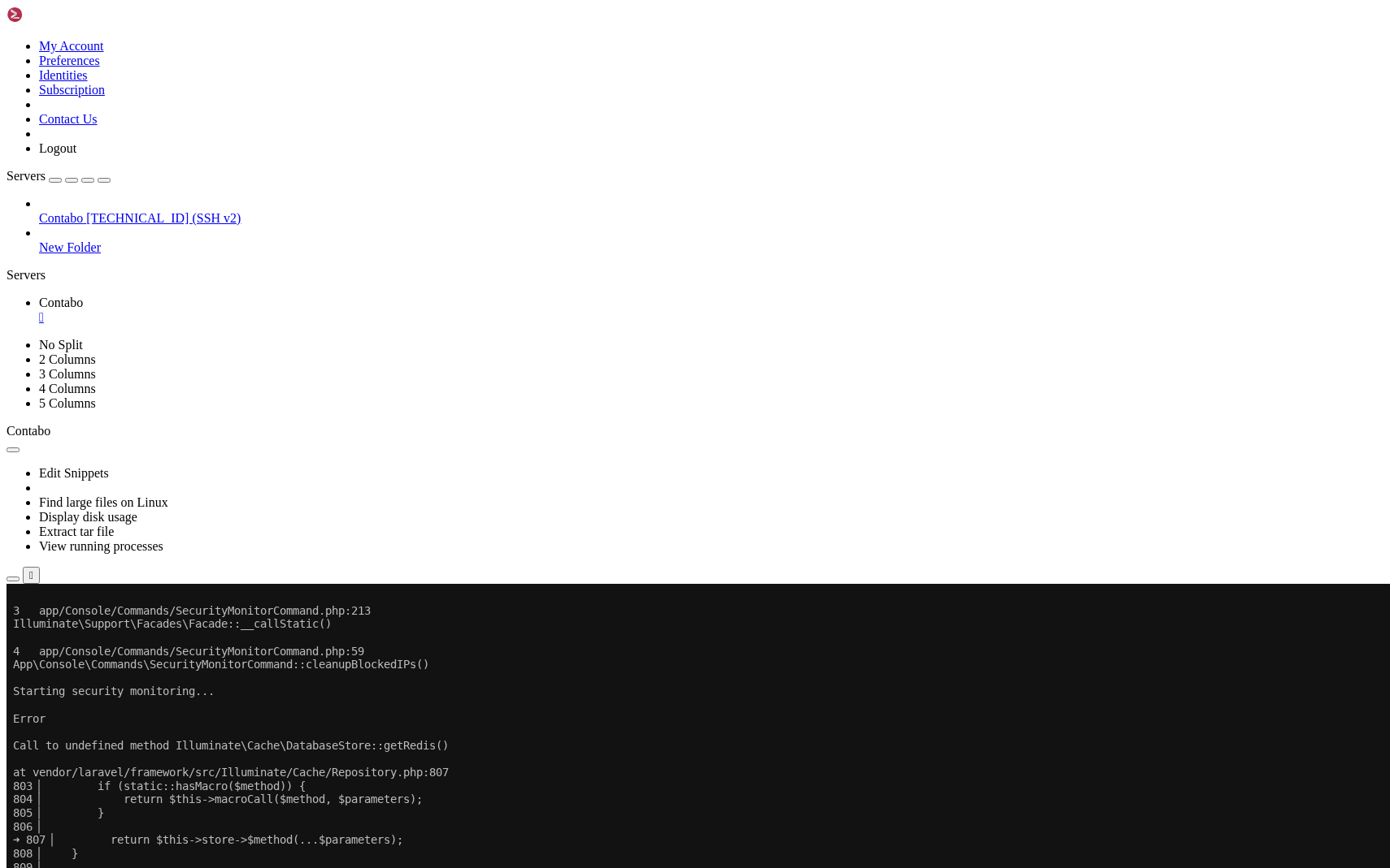
scroll to position [731945, 0]
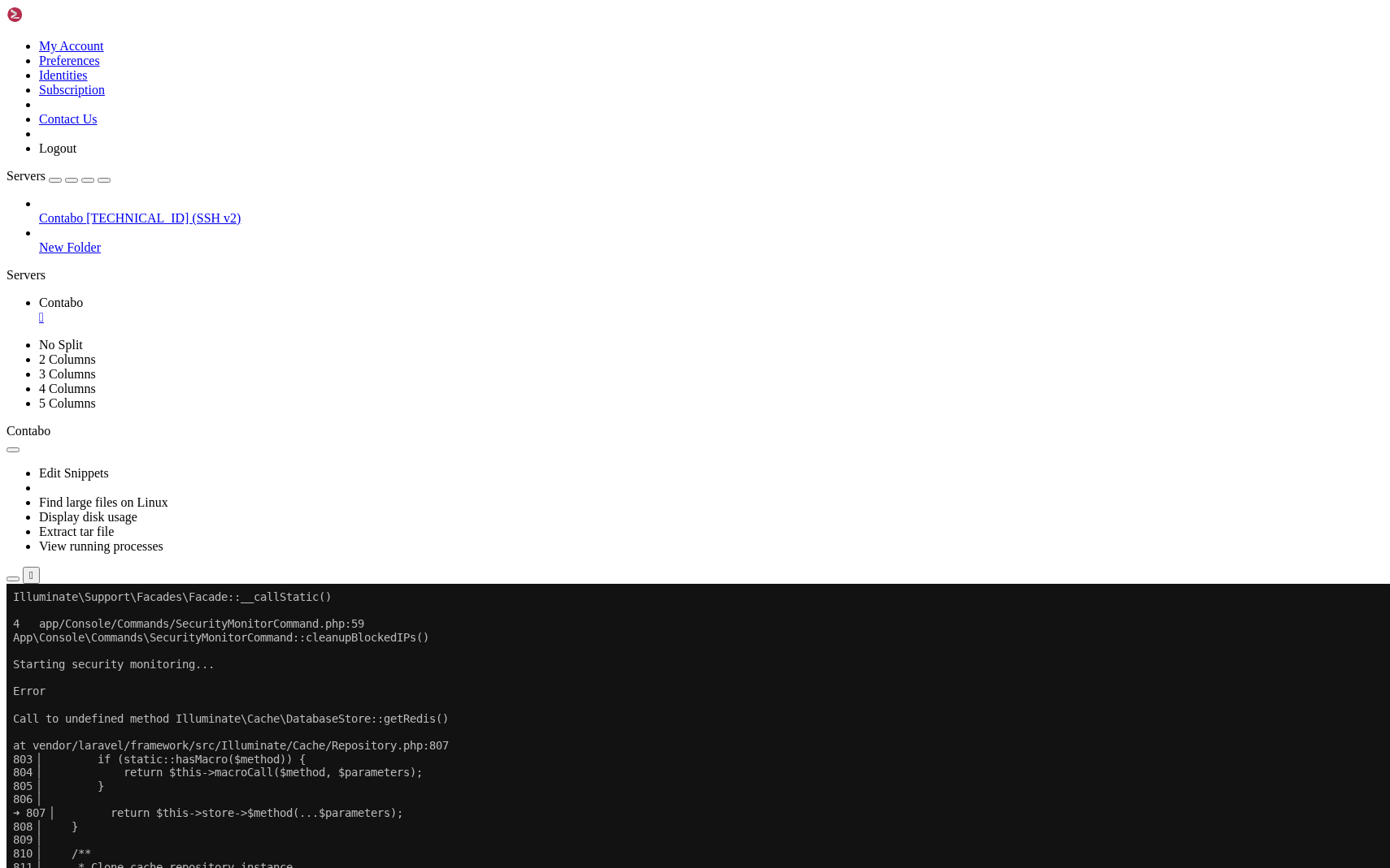
drag, startPoint x: 18, startPoint y: 802, endPoint x: 444, endPoint y: 1336, distance: 683.1
copy div "loremip@dol6039128 : /sit/ame/consec-adipisc/elitsed/doei $ tem incididu-utlabo…"
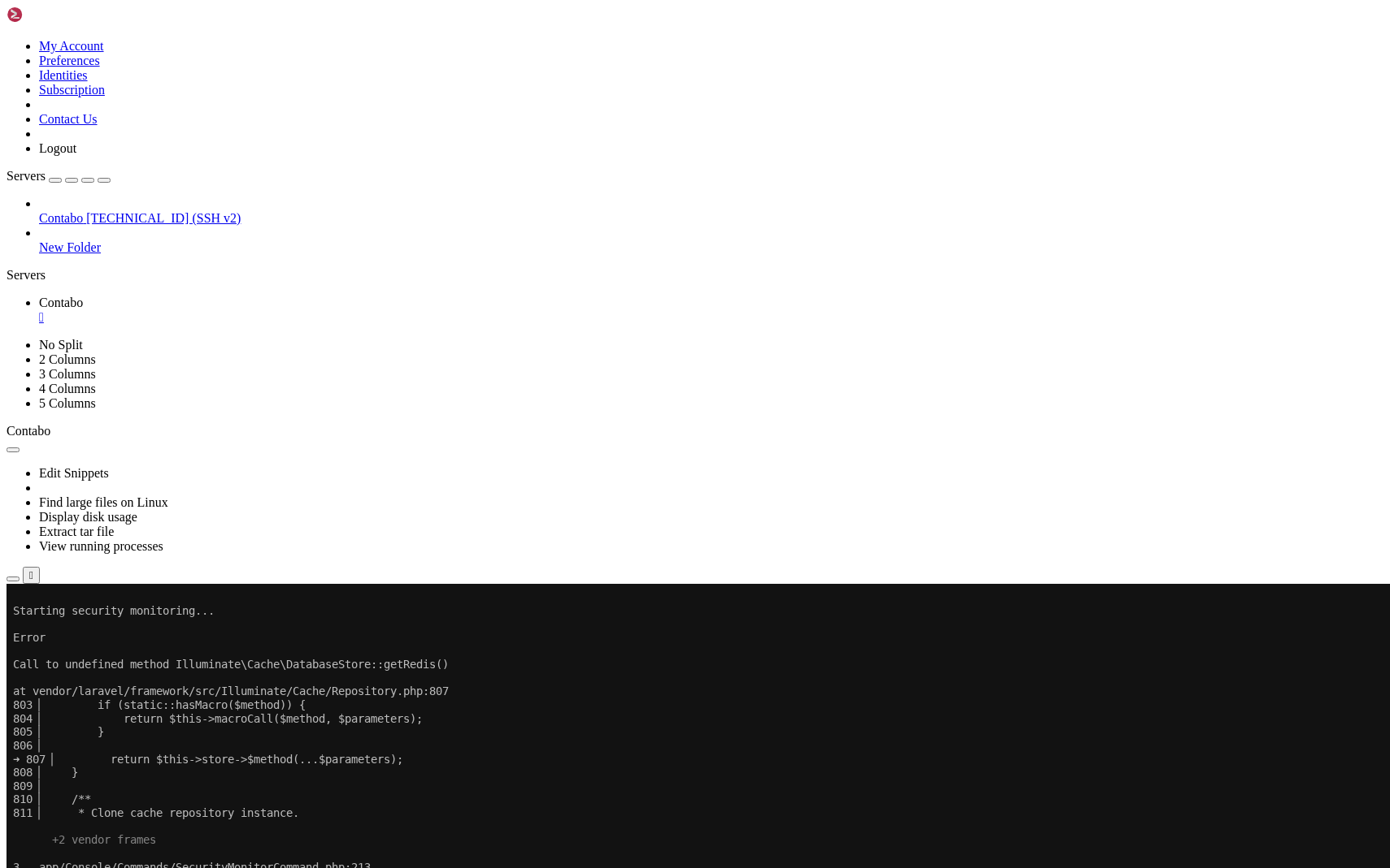
scroll to position [732067, 0]
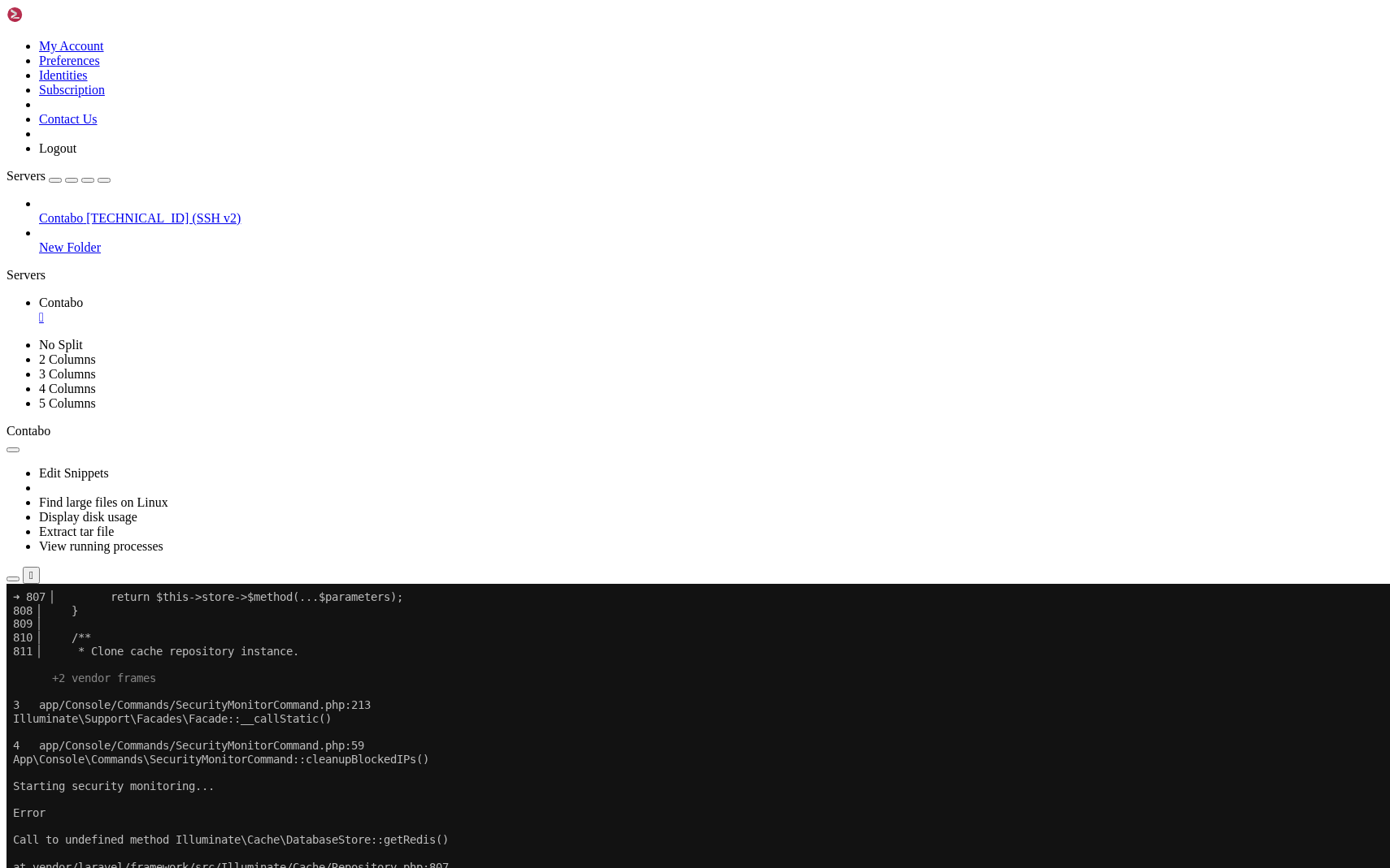
scroll to position [732161, 0]
drag, startPoint x: 493, startPoint y: 1193, endPoint x: 341, endPoint y: 1193, distance: 152.0
copy x-row "laravel-2025-08-18.log"
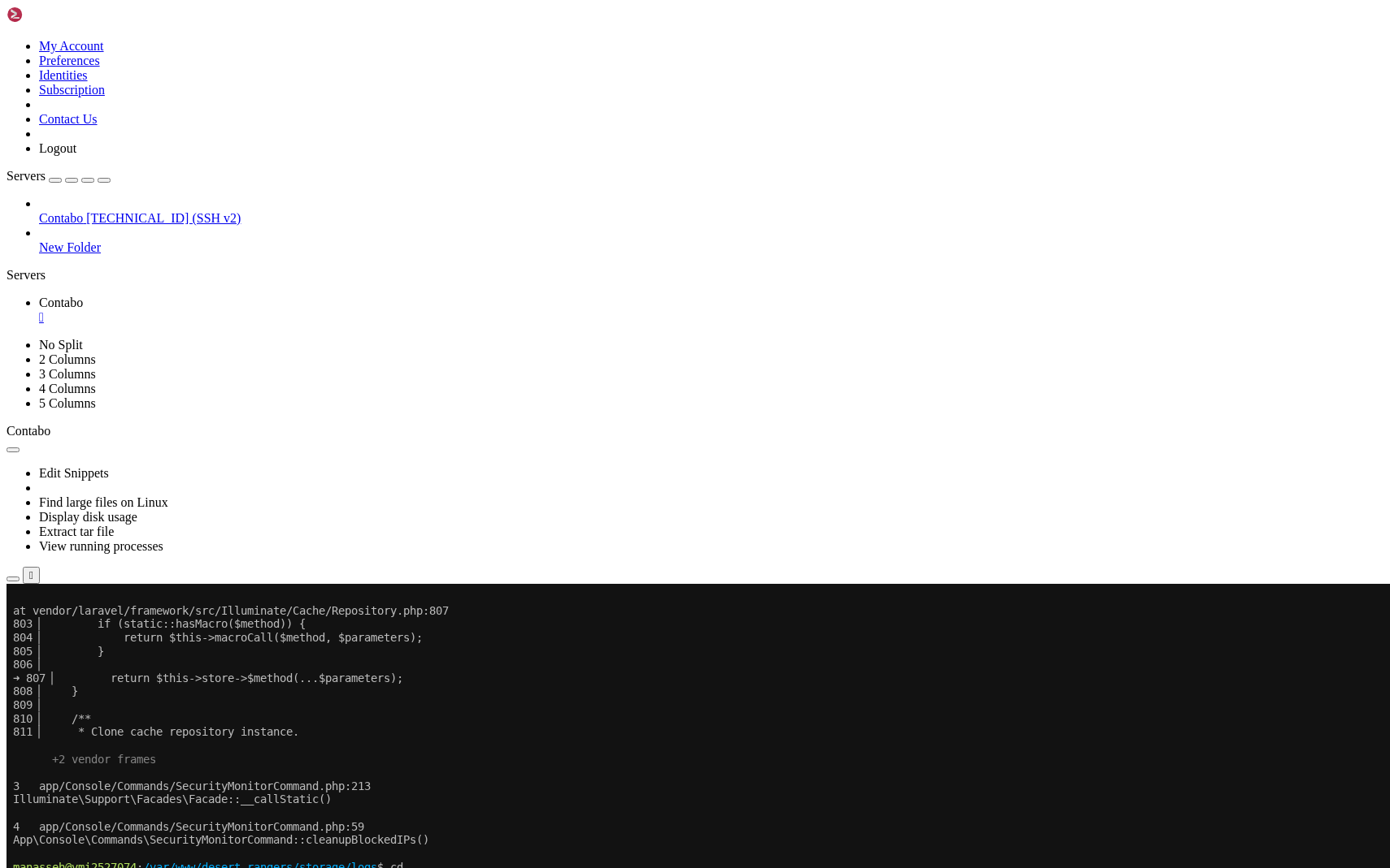
scroll to position [732418, 0]
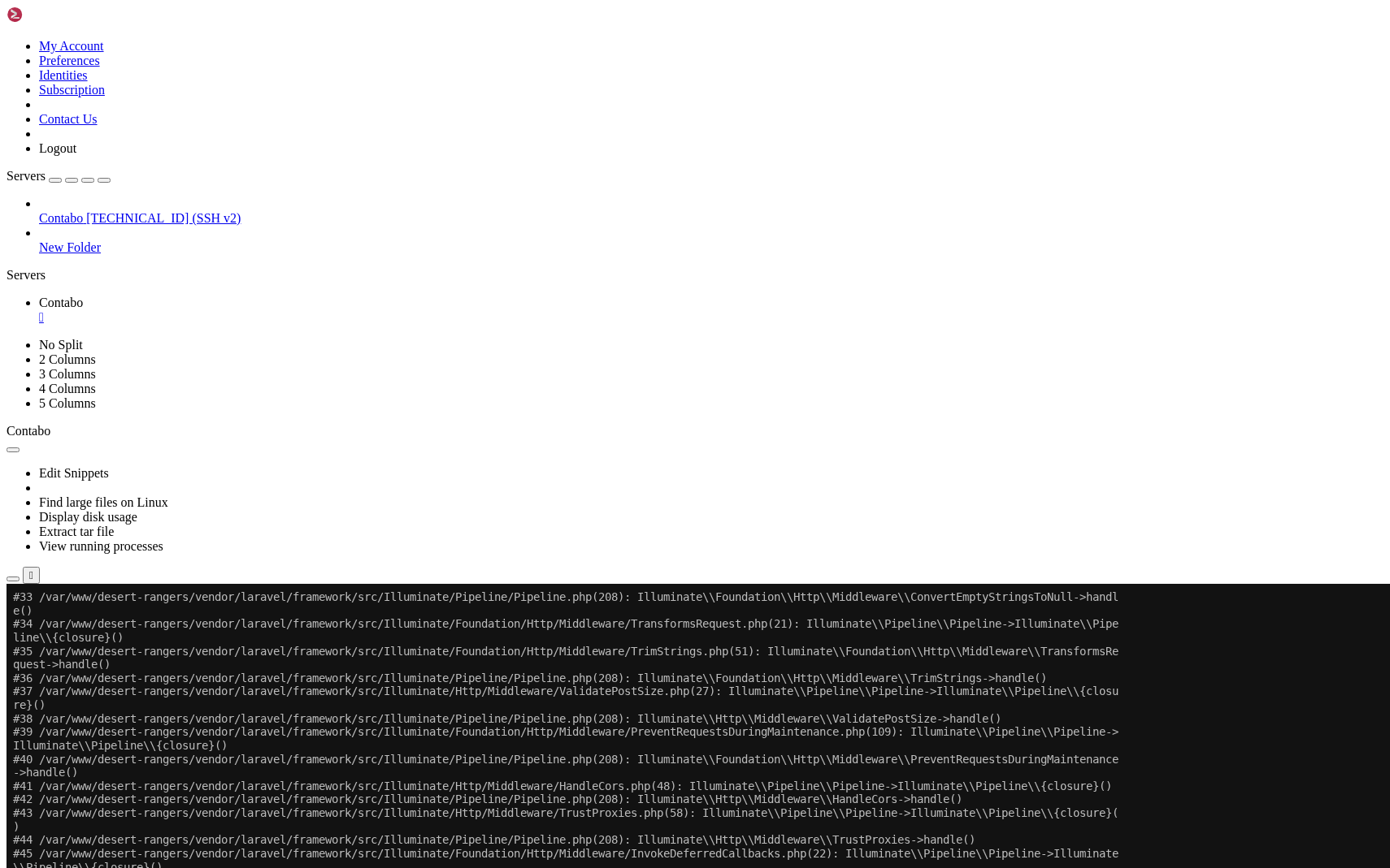
scroll to position [1098300, 0]
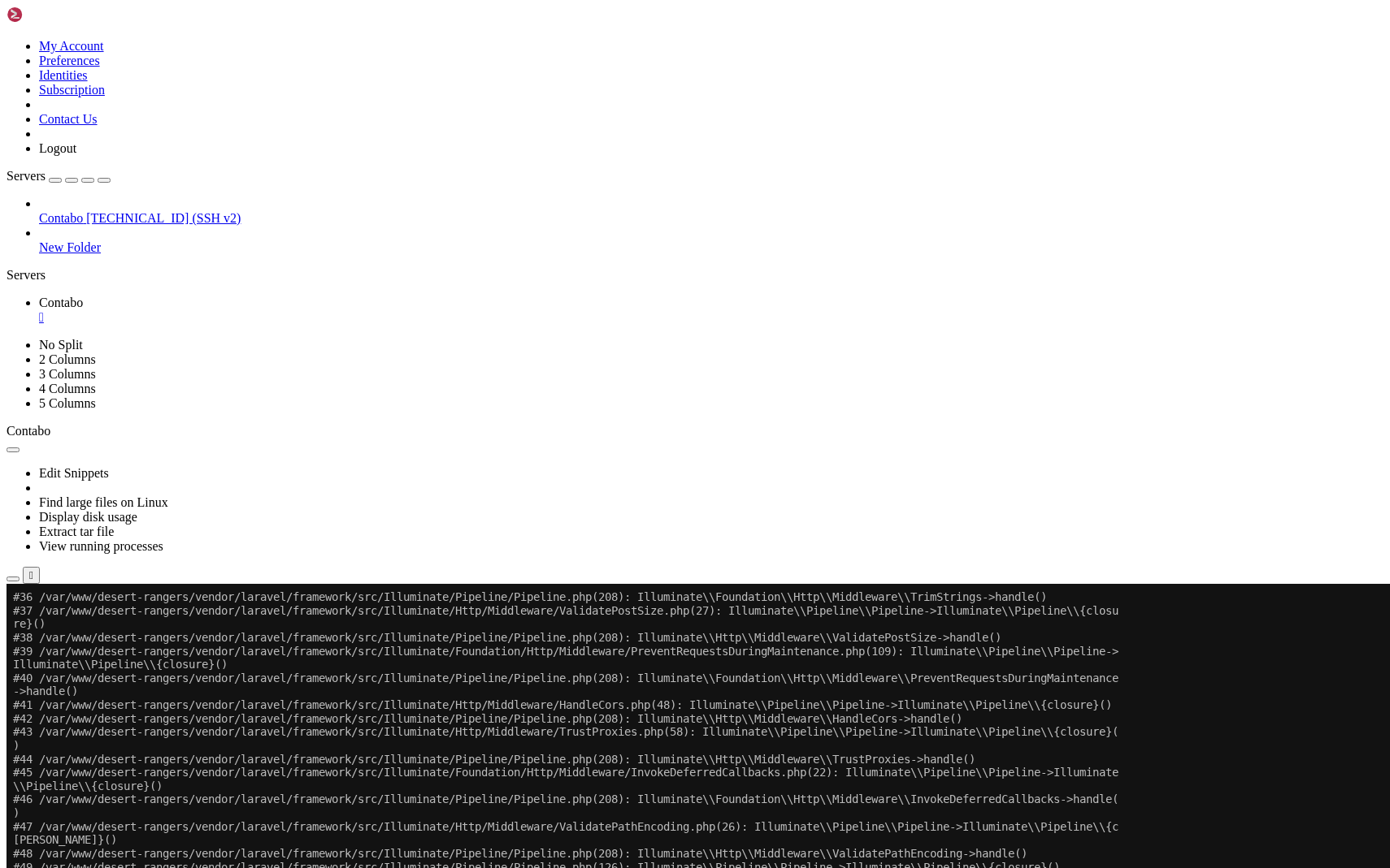
scroll to position [1098688, 0]
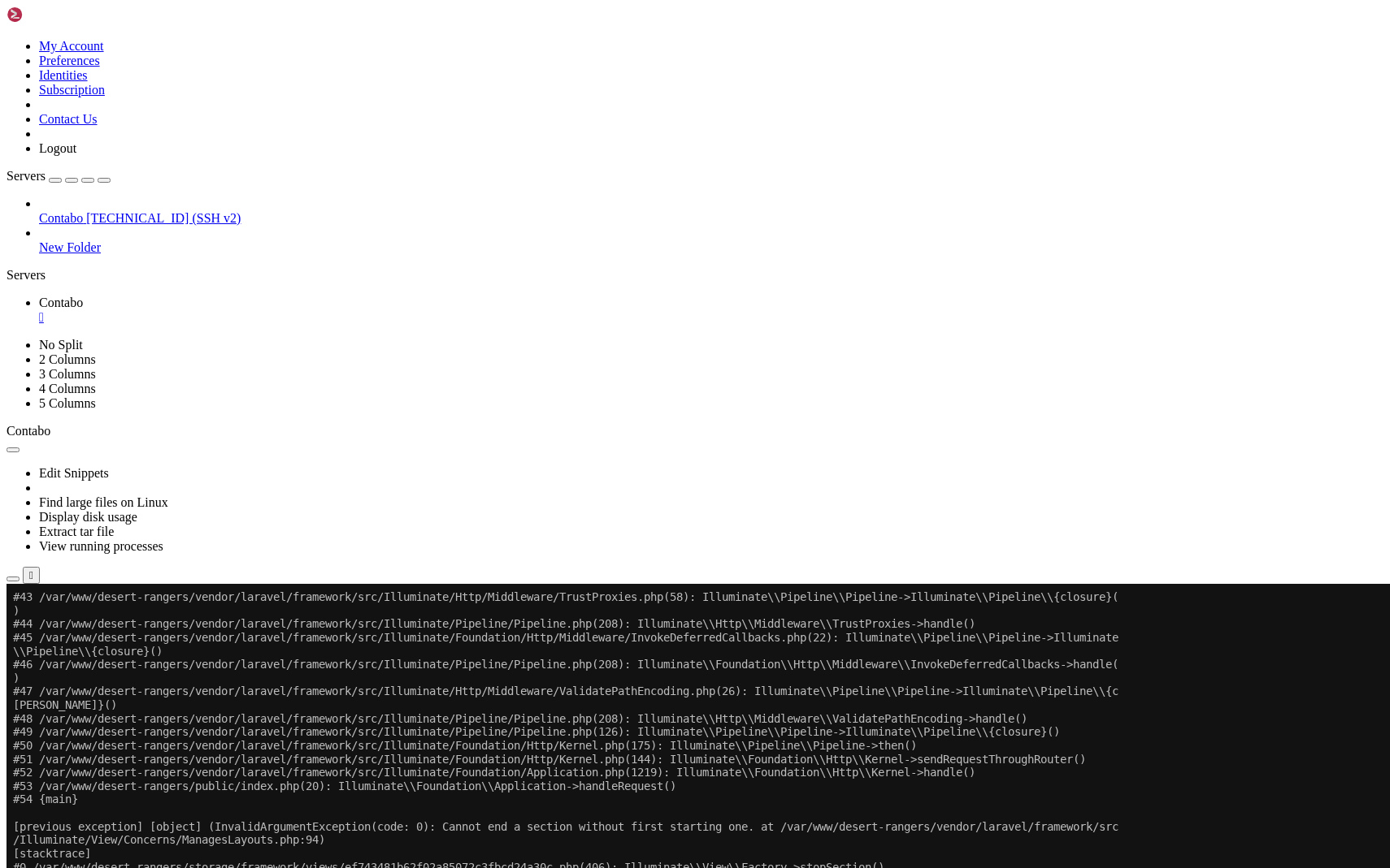
scroll to position [1098783, 0]
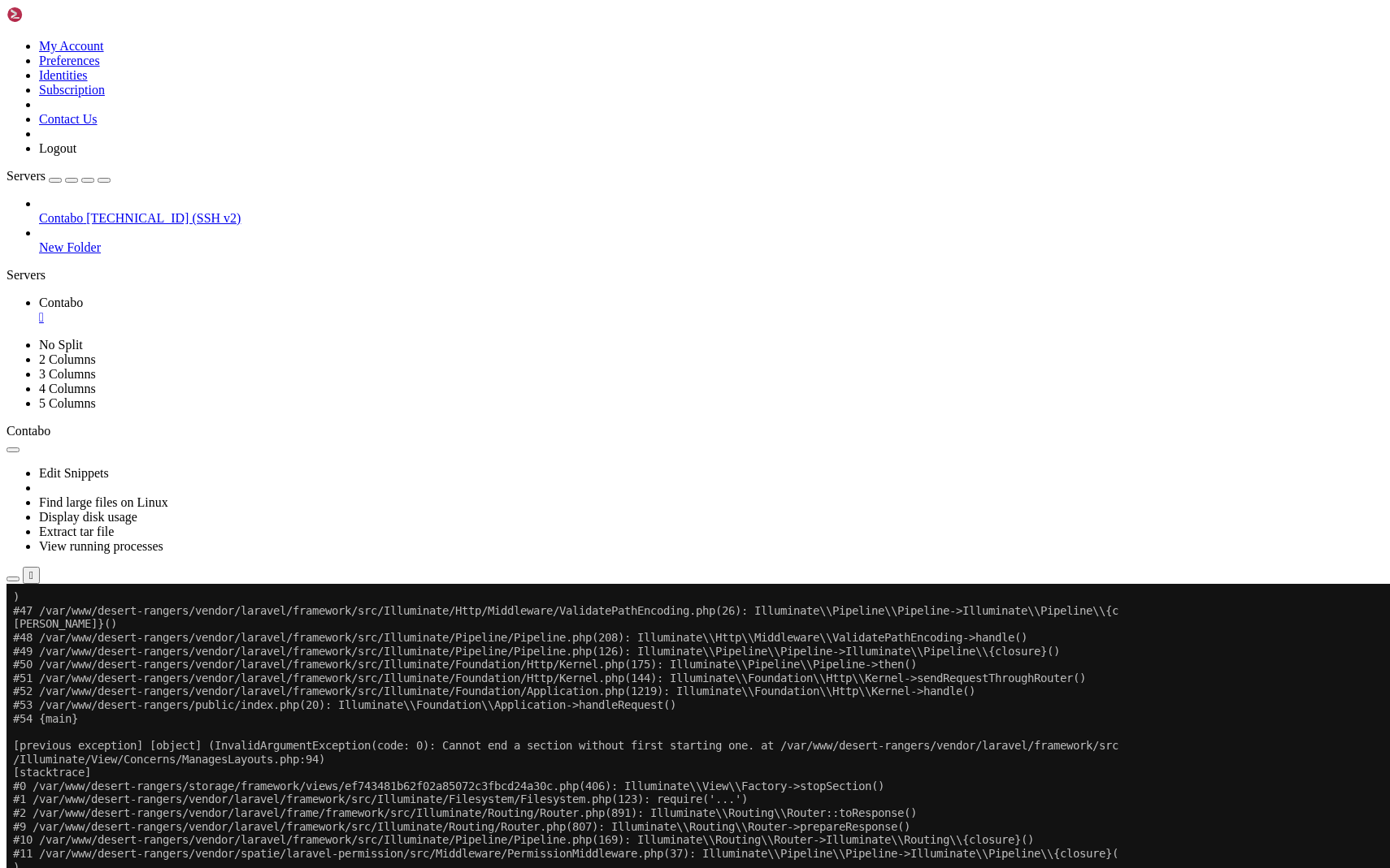
drag, startPoint x: 417, startPoint y: 1347, endPoint x: 16, endPoint y: 1244, distance: 414.0
copy div "manasseh@vmi2527074 : /var/www/desert-rangers/storage/logs $ >echo "" laravel.l…"
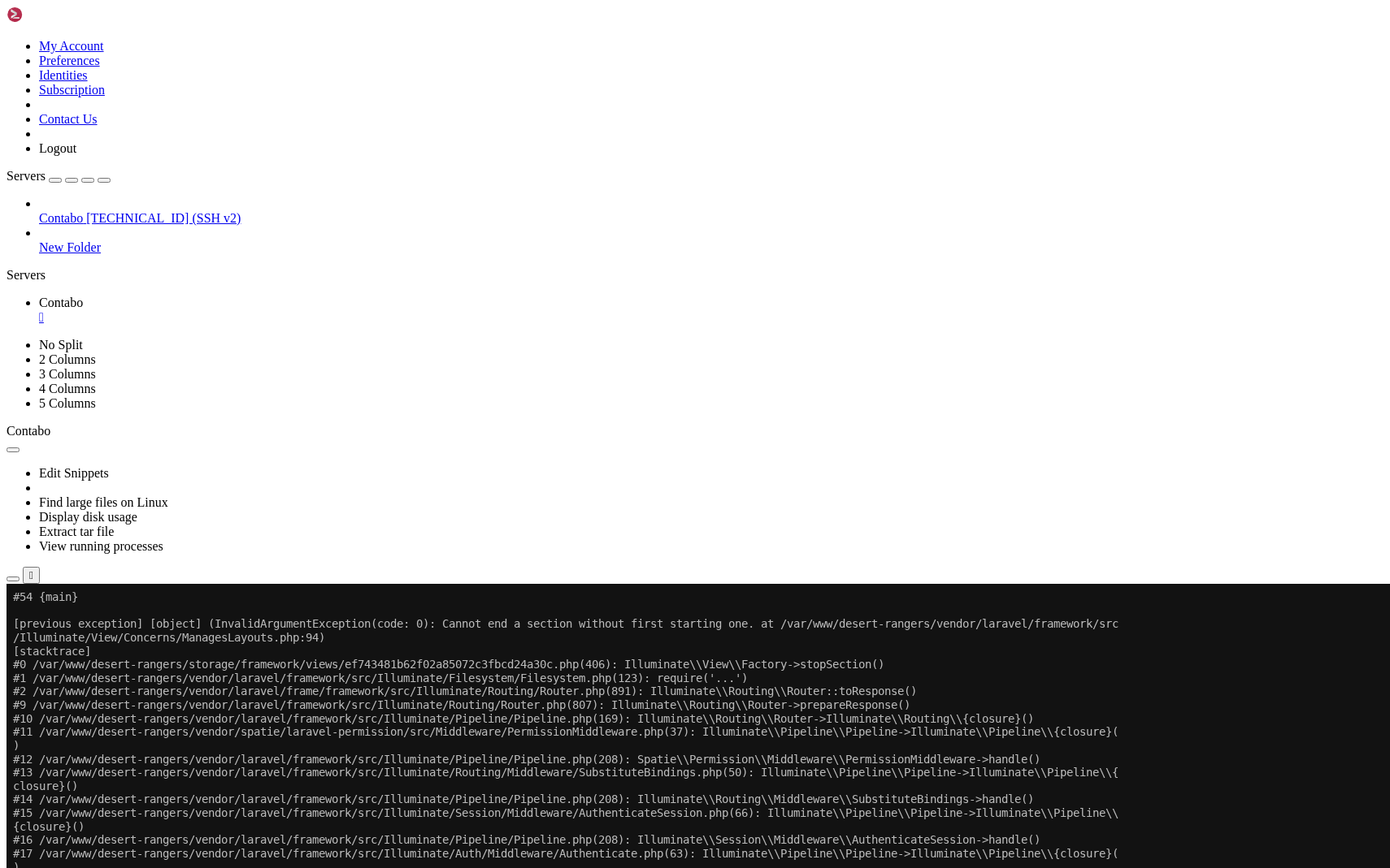
scroll to position [1098905, 0]
drag, startPoint x: 326, startPoint y: 1342, endPoint x: 13, endPoint y: 1249, distance: 326.5
copy div "manasseh@vmi2527074 : /var/www/desert-rangers $ > echo "" > storage/logs/larave…"
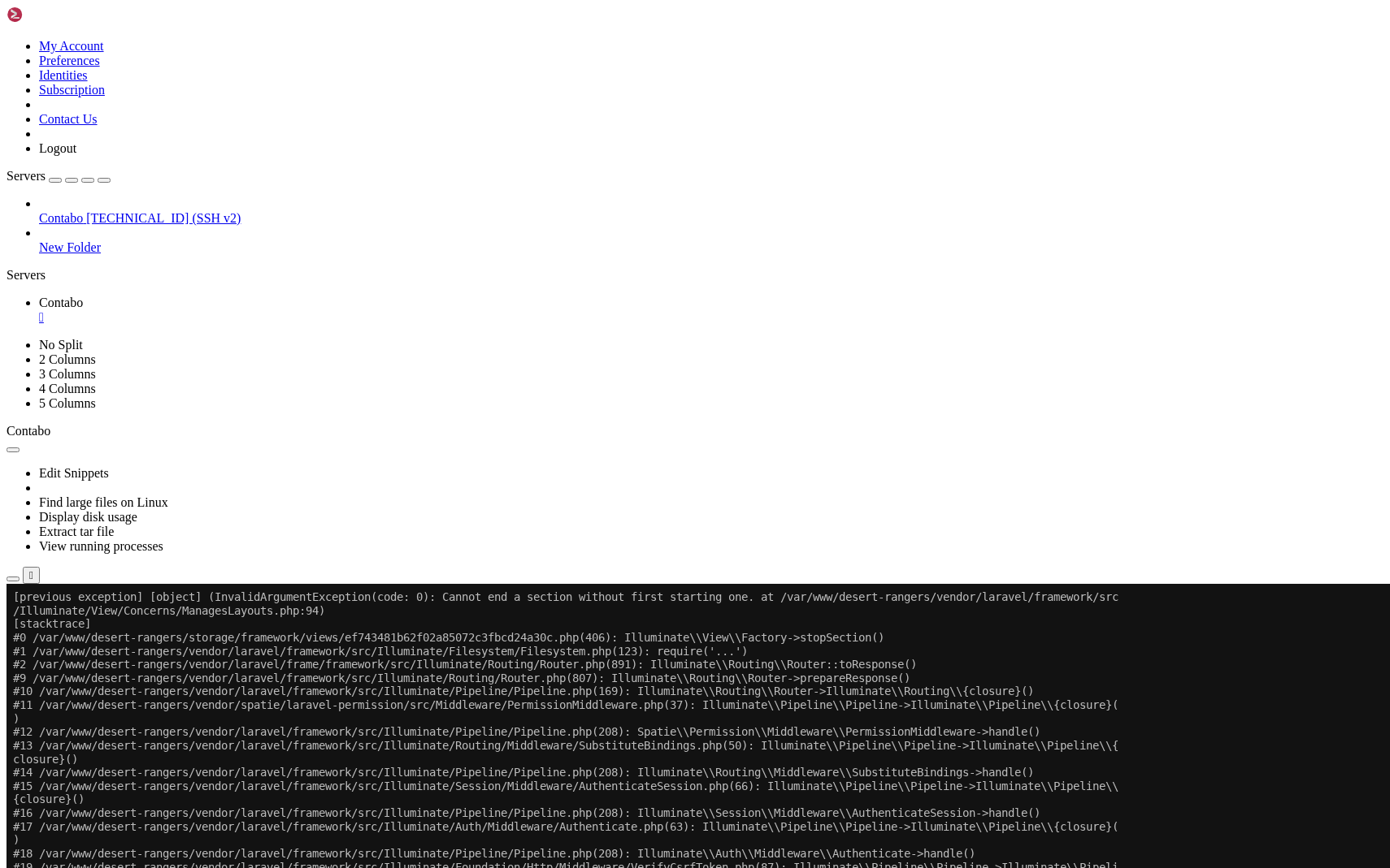
scroll to position [1098945, 0]
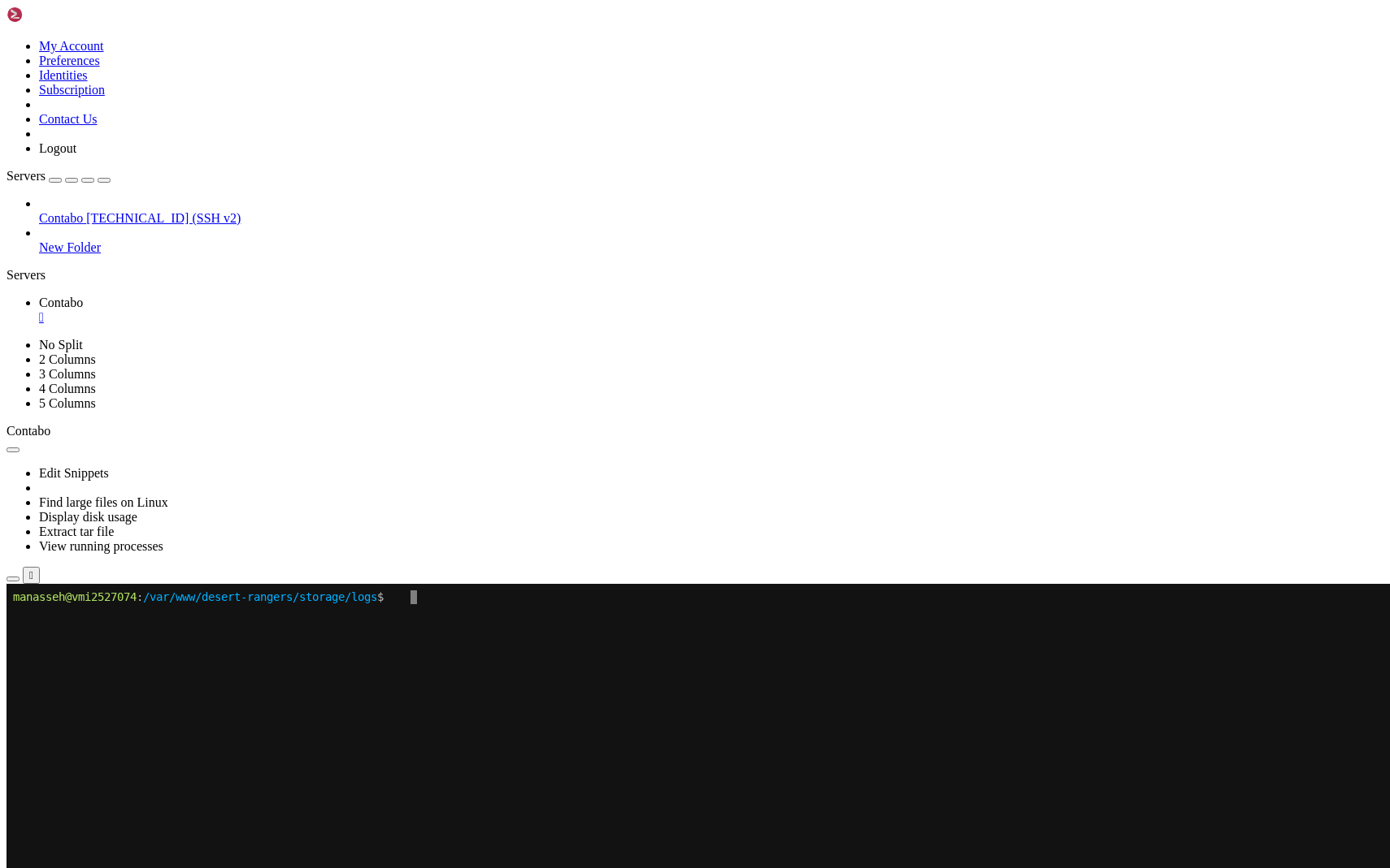
click at [383, 788] on x-row at bounding box center [598, 787] width 1171 height 14
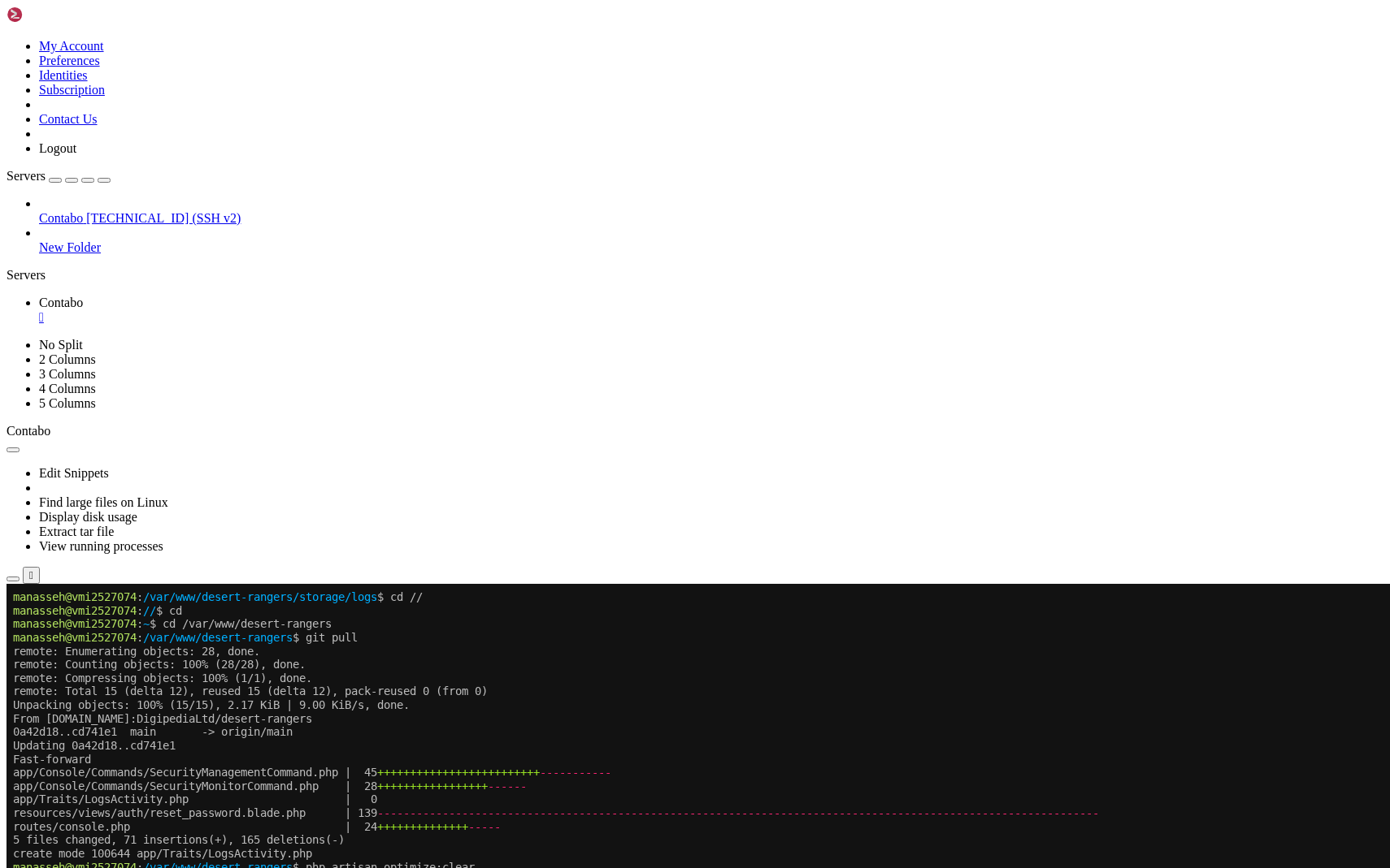
click at [20, 448] on button "button" at bounding box center [13, 450] width 13 height 5
click at [137, 510] on link "Display disk usage" at bounding box center [88, 517] width 98 height 14
click at [20, 448] on button "button" at bounding box center [13, 450] width 13 height 5
click at [13, 579] on icon "button" at bounding box center [13, 579] width 0 height 0
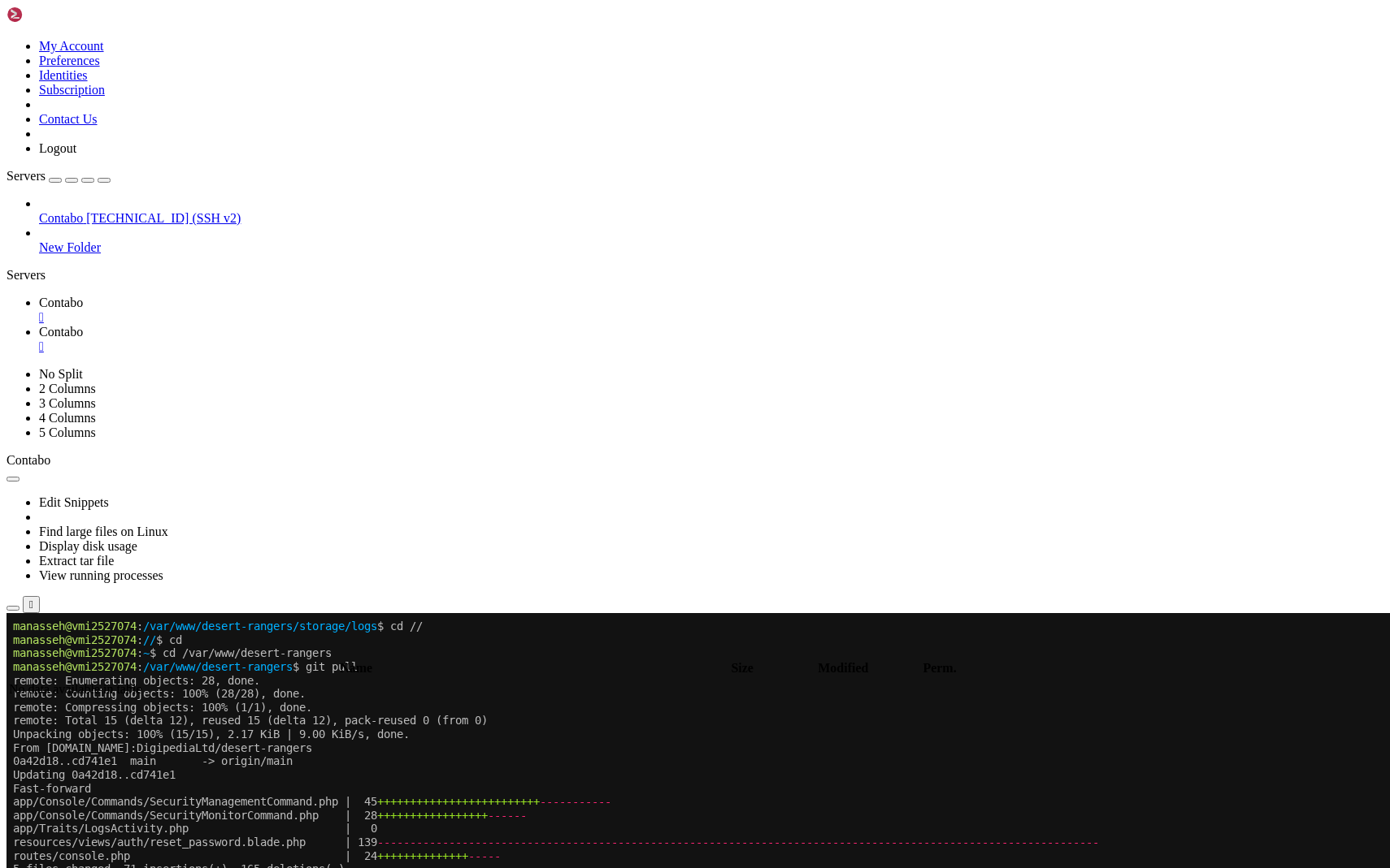
click at [265, 296] on link "Contabo " at bounding box center [711, 310] width 1345 height 29
click at [33, 599] on div "" at bounding box center [31, 604] width 4 height 12
click at [39, 325] on icon at bounding box center [39, 332] width 0 height 14
click at [248, 789] on td " .ssh" at bounding box center [327, 796] width 638 height 16
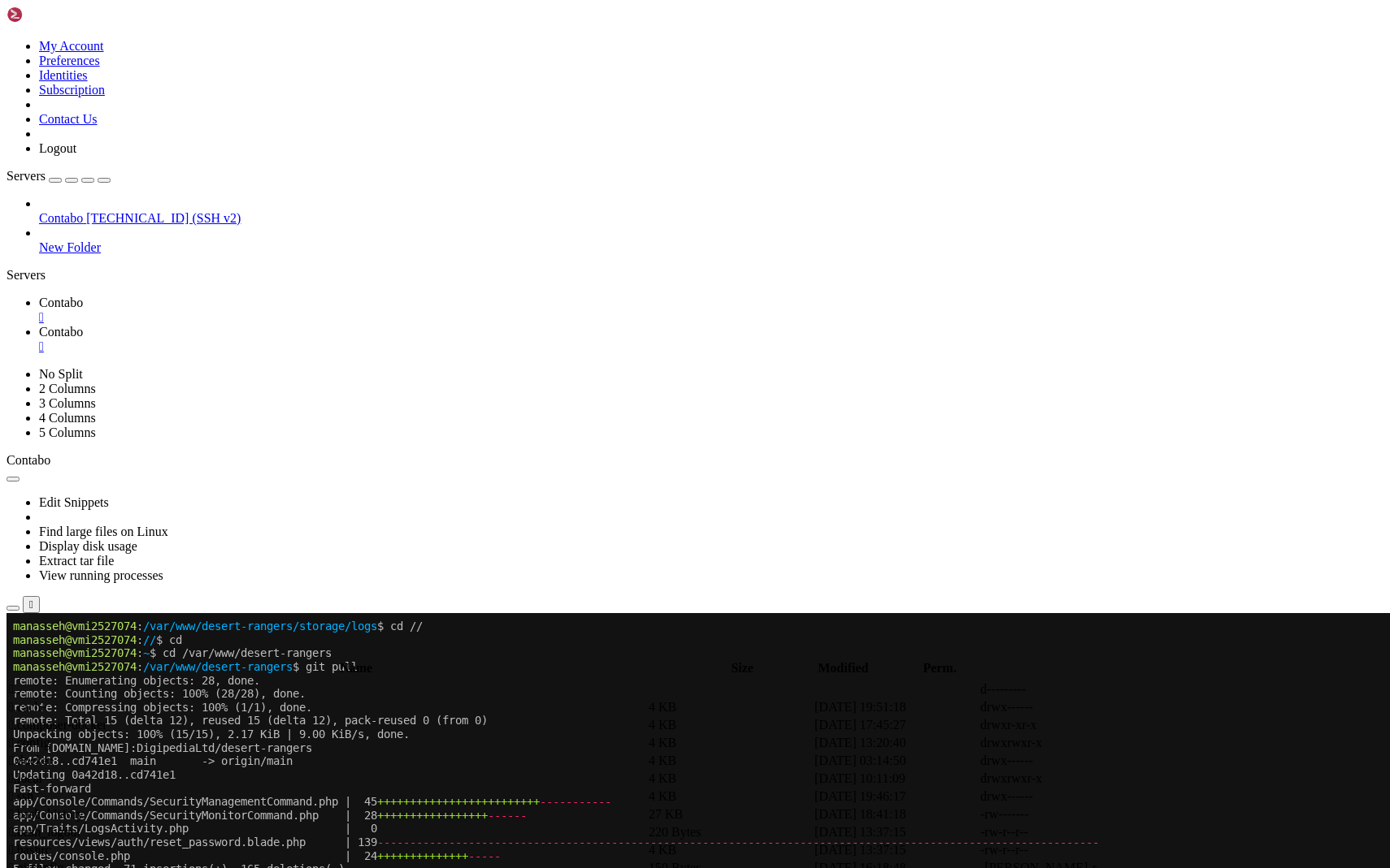
click at [248, 789] on td " .ssh" at bounding box center [327, 796] width 638 height 16
type input "/home/manasseh/.ssh"
click at [83, 325] on span "Contabo" at bounding box center [60, 332] width 43 height 14
click at [83, 296] on span "Contabo" at bounding box center [60, 302] width 43 height 14
click at [72, 659] on button "Reconnect" at bounding box center [39, 668] width 65 height 17
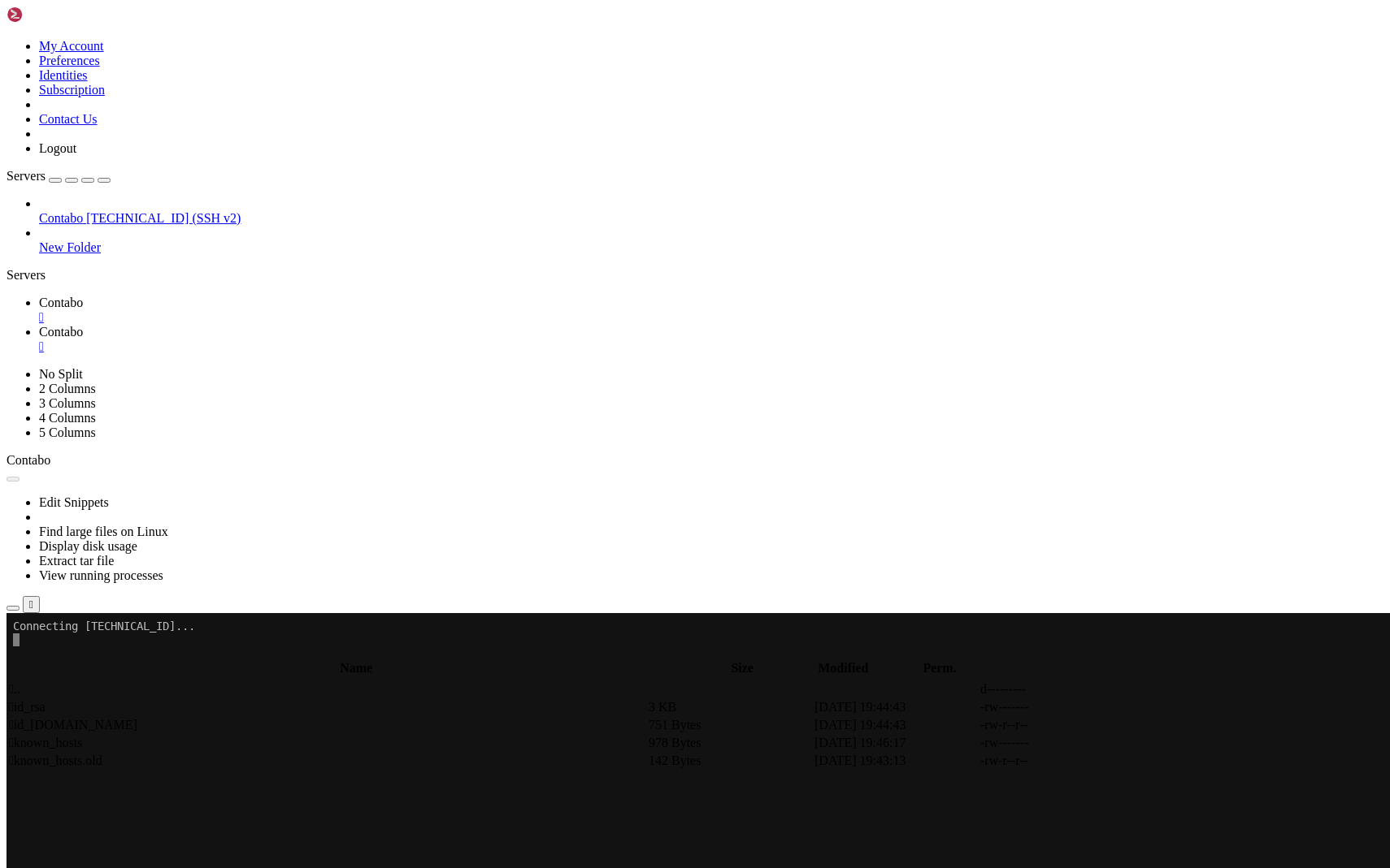
click at [334, 325] on link "Contabo " at bounding box center [711, 339] width 1345 height 29
click at [21, 682] on span " .." at bounding box center [14, 689] width 11 height 14
type input "/home/manasseh"
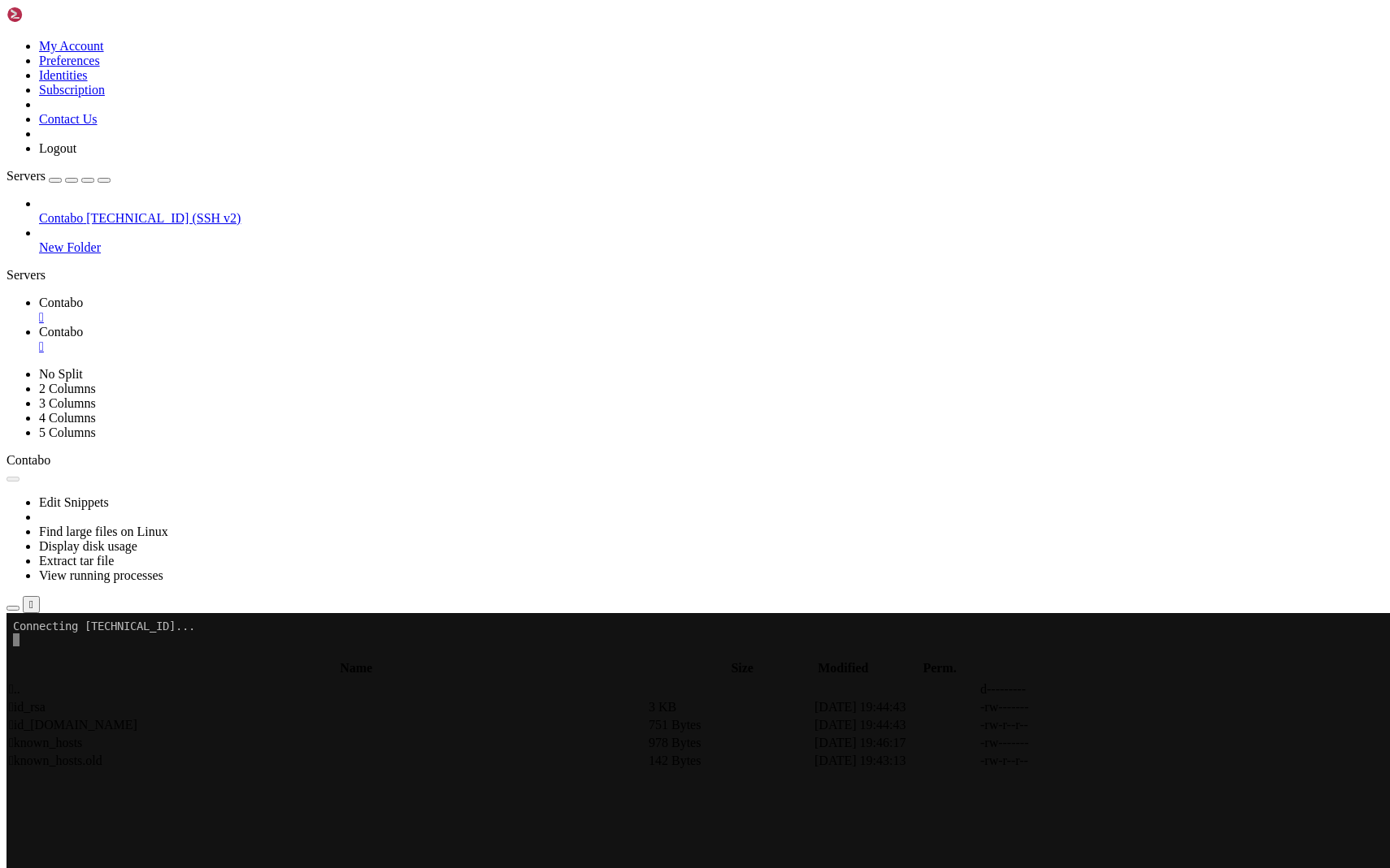
click at [21, 682] on span " .." at bounding box center [14, 689] width 11 height 14
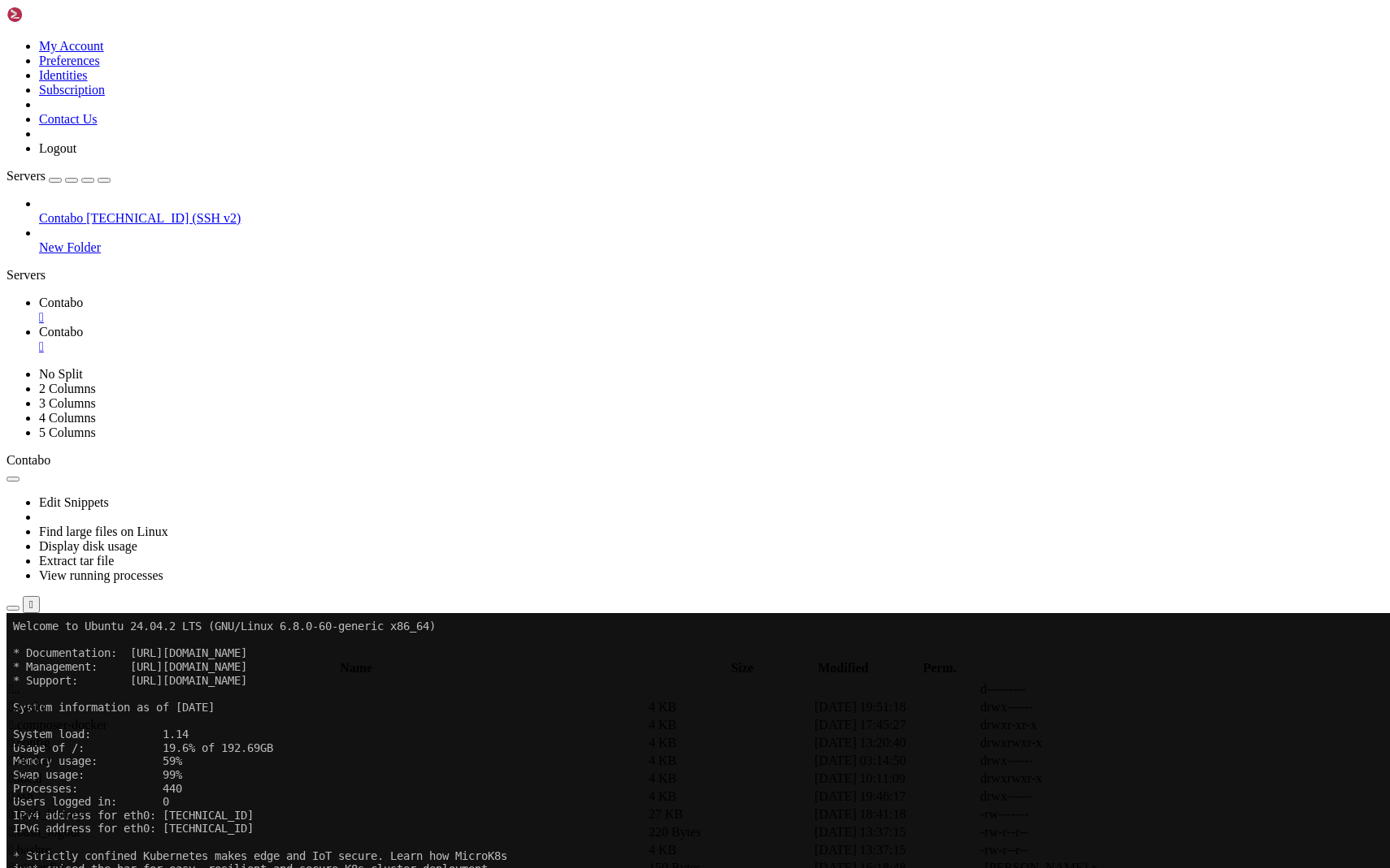
click at [108, 718] on span " .composer-docker" at bounding box center [58, 724] width 98 height 14
click at [392, 340] on div "" at bounding box center [711, 347] width 1345 height 14
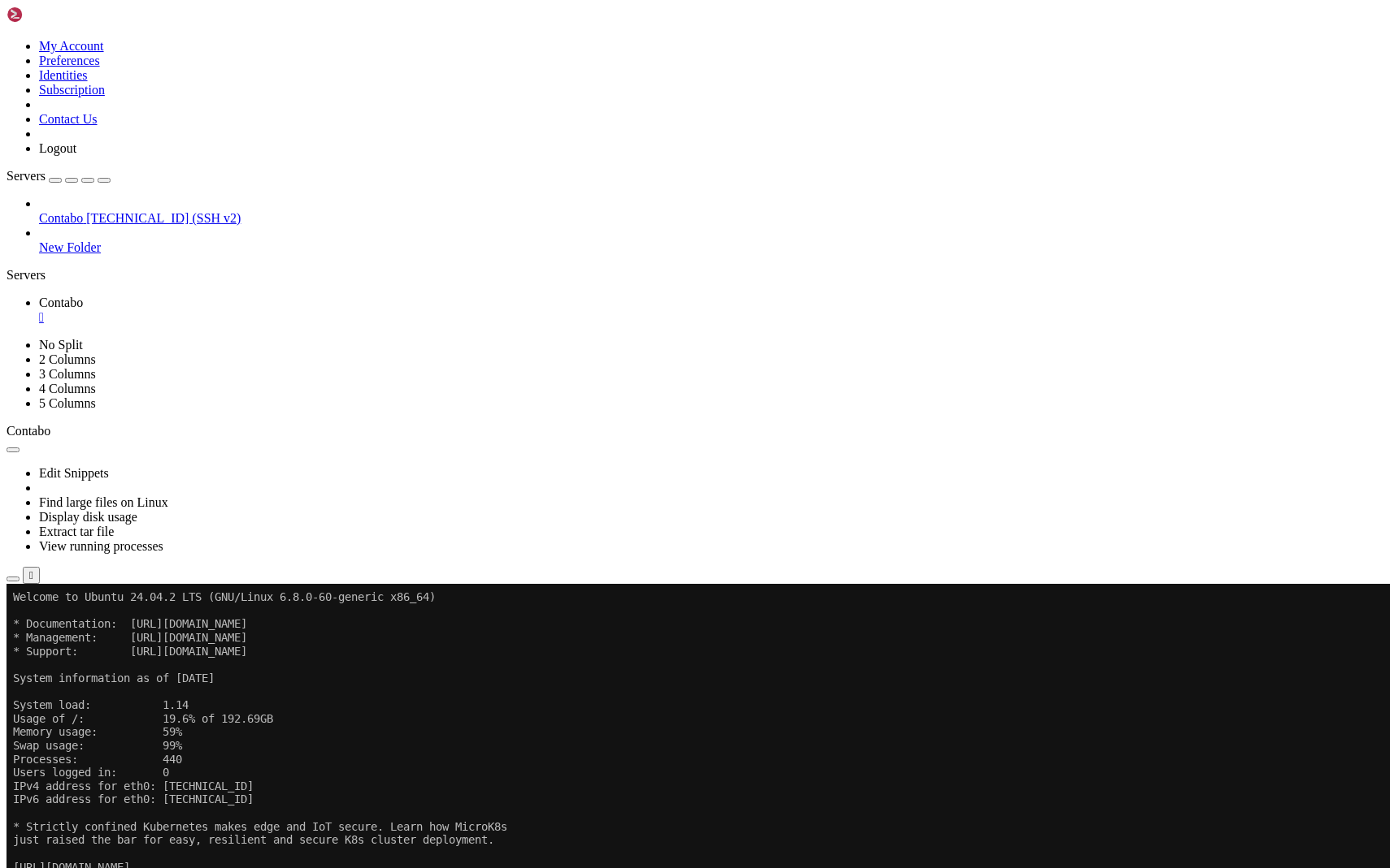
click at [291, 311] on div "" at bounding box center [711, 317] width 1345 height 14
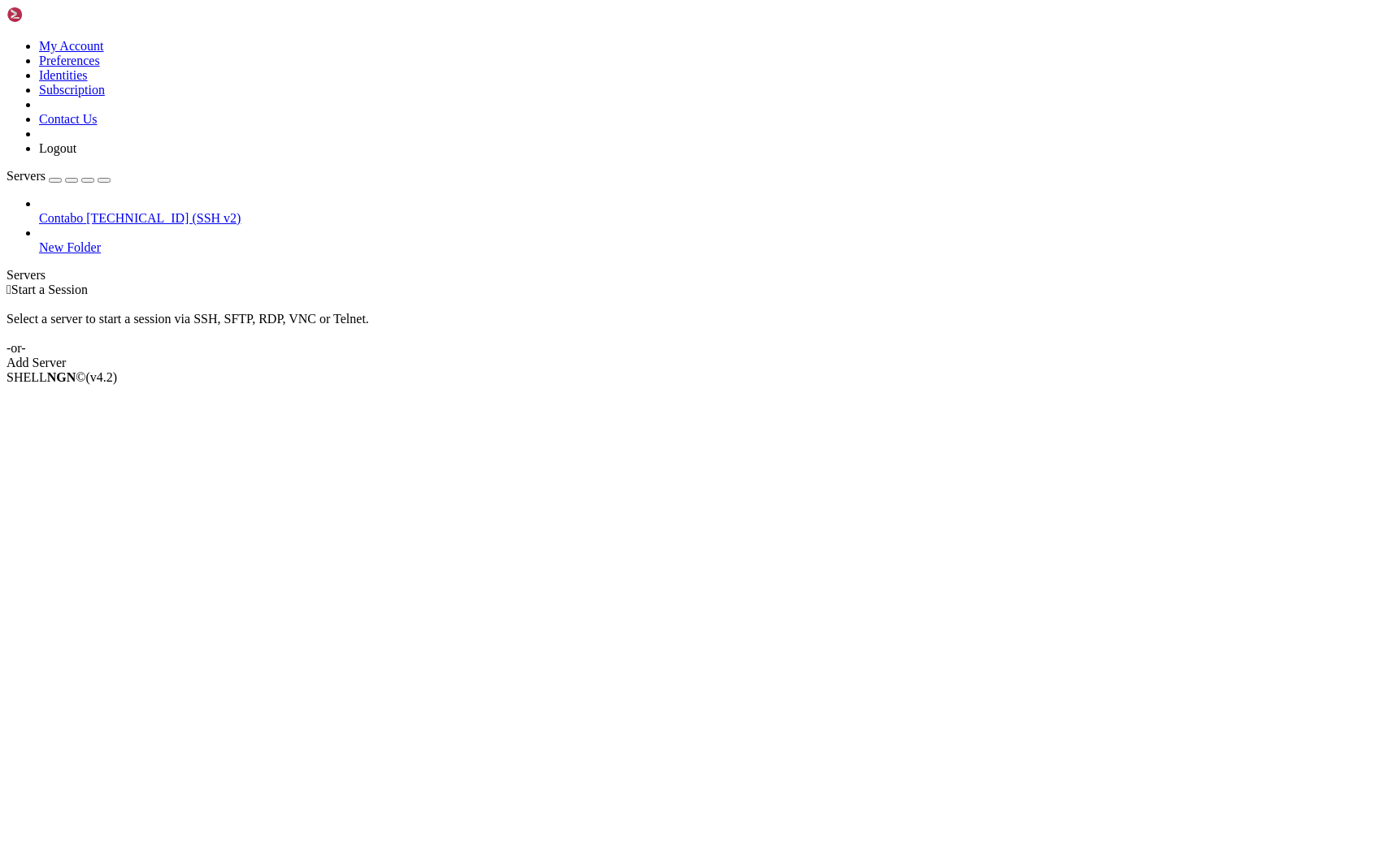
click at [86, 212] on span "[TECHNICAL_ID] (SSH v2)" at bounding box center [163, 218] width 154 height 14
